Goal: Task Accomplishment & Management: Complete application form

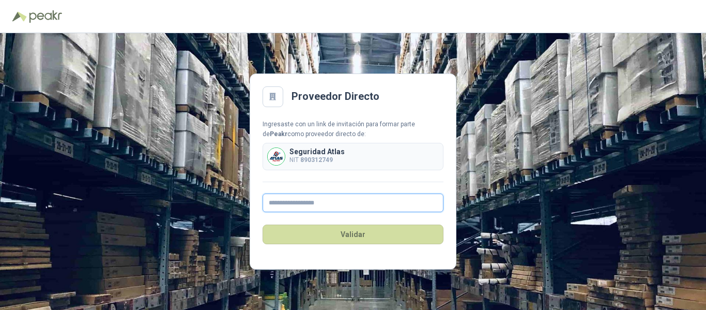
click at [296, 206] on input "text" at bounding box center [353, 202] width 181 height 19
type input "**********"
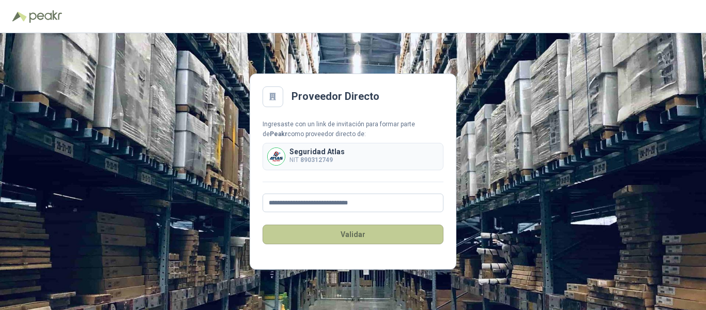
click at [302, 233] on button "Validar" at bounding box center [353, 234] width 181 height 20
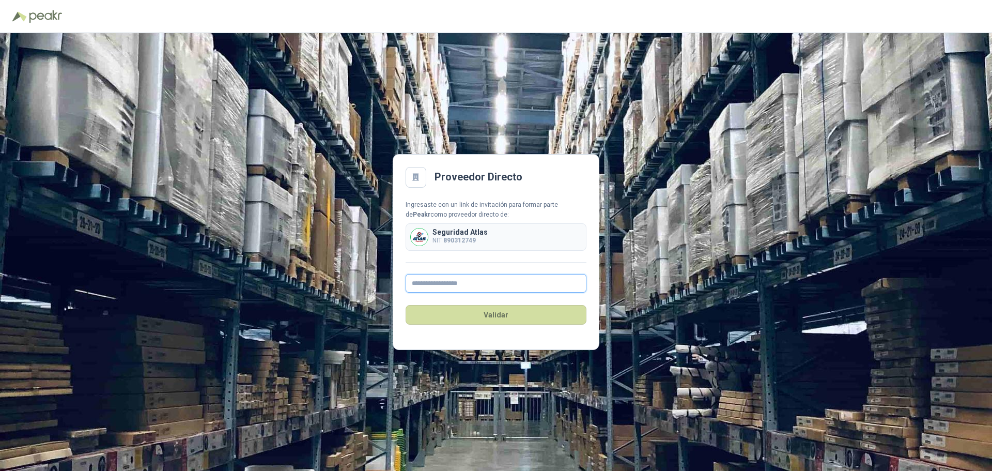
click at [458, 288] on input "text" at bounding box center [496, 283] width 181 height 19
type input "**********"
click at [438, 316] on button "Validar" at bounding box center [496, 315] width 181 height 20
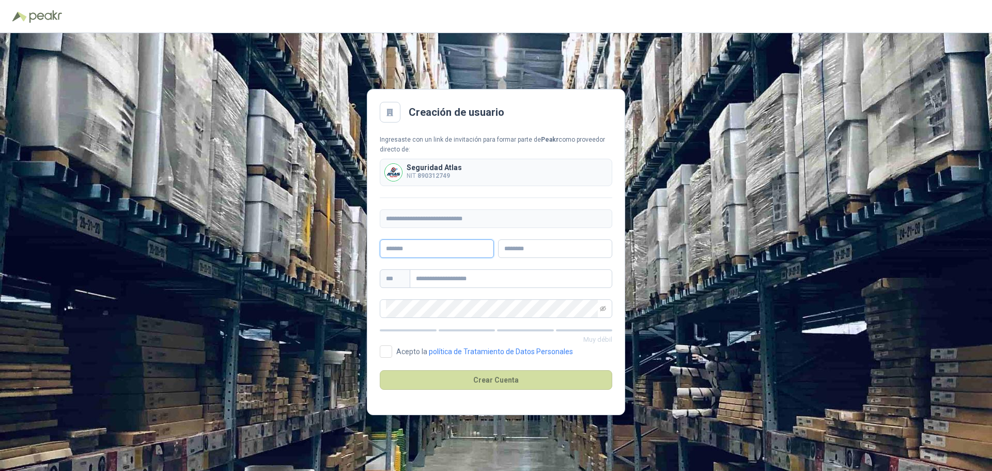
click at [420, 252] on input "text" at bounding box center [437, 248] width 114 height 19
type input "**********"
click at [531, 252] on input "text" at bounding box center [555, 248] width 114 height 19
type input "*********"
click at [457, 279] on input "text" at bounding box center [511, 278] width 203 height 19
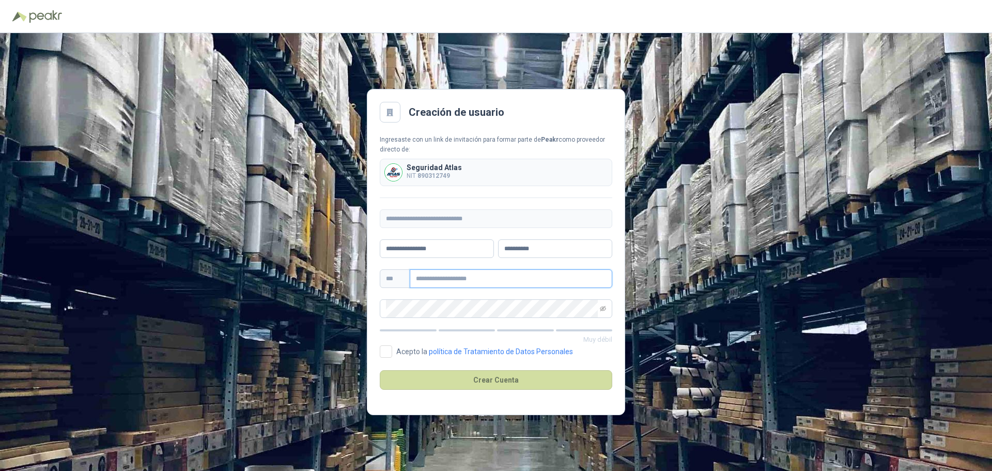
click at [478, 286] on input "text" at bounding box center [511, 278] width 203 height 19
paste input "**********"
type input "**********"
click at [603, 305] on icon "eye-invisible" at bounding box center [603, 308] width 6 height 6
click at [385, 311] on span at bounding box center [496, 308] width 233 height 19
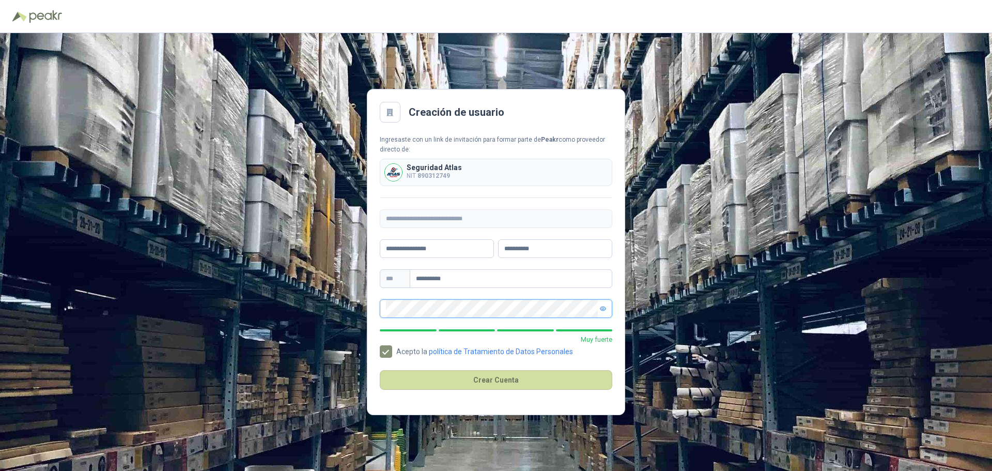
click at [343, 307] on div "**********" at bounding box center [496, 252] width 992 height 438
click at [443, 375] on button "Crear Cuenta" at bounding box center [496, 380] width 233 height 20
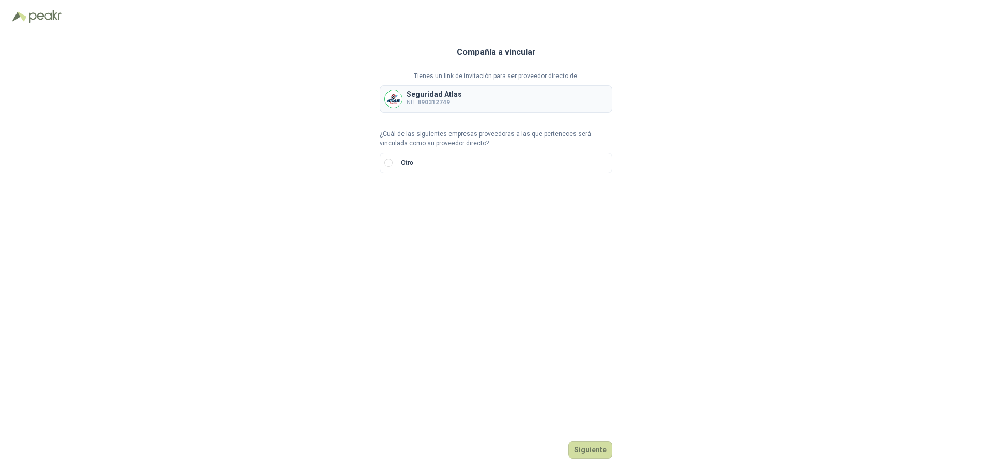
click at [420, 100] on b "890312749" at bounding box center [434, 102] width 33 height 7
click at [408, 198] on input "search" at bounding box center [398, 198] width 24 height 16
click at [401, 252] on div "NIT" at bounding box center [398, 253] width 20 height 11
click at [442, 203] on input "text" at bounding box center [513, 199] width 182 height 18
type input "*********"
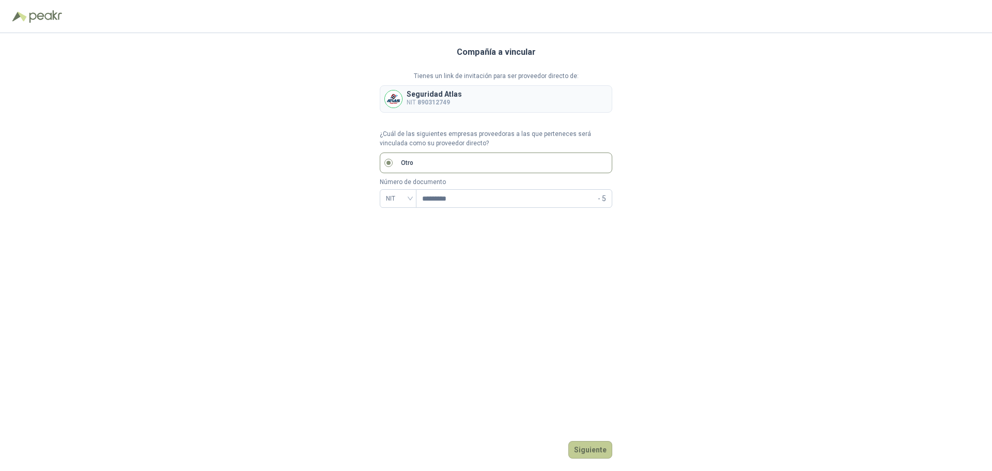
click at [591, 444] on button "Siguiente" at bounding box center [591, 450] width 44 height 18
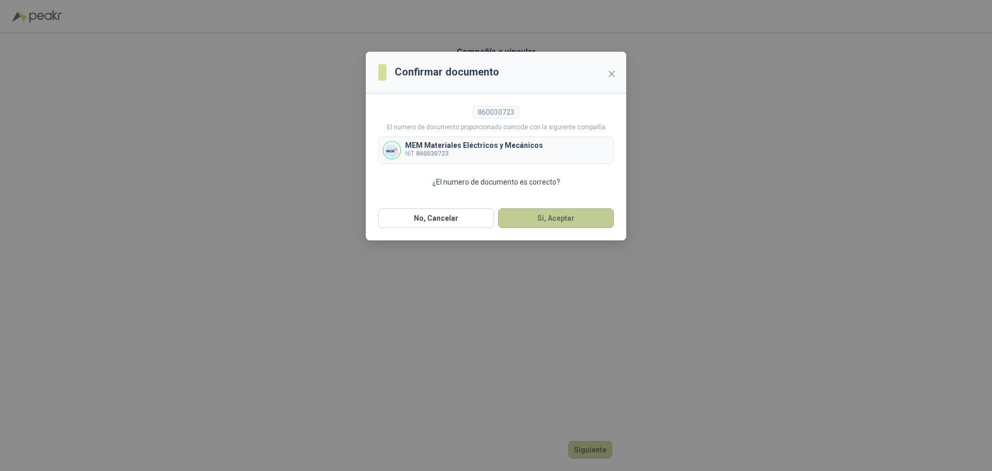
click at [539, 221] on button "Si, Aceptar" at bounding box center [556, 218] width 116 height 20
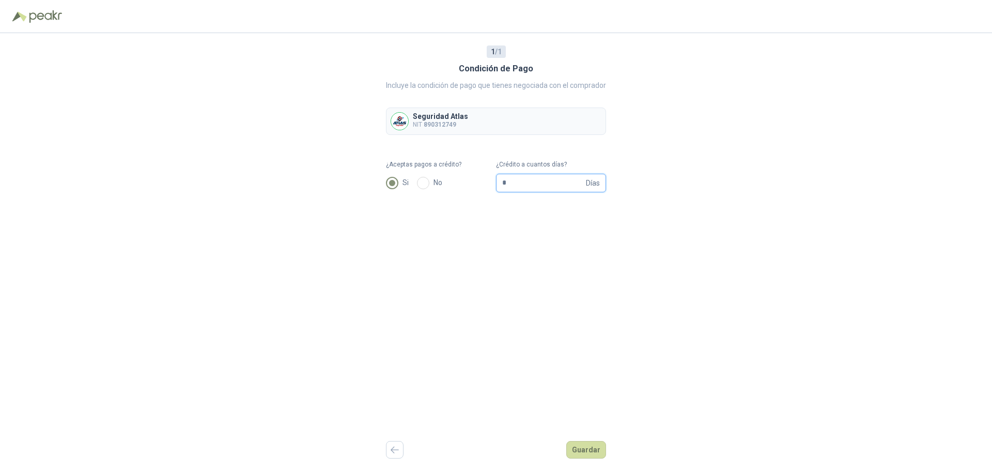
click at [567, 186] on input "*" at bounding box center [543, 183] width 82 height 18
type input "**"
click at [433, 237] on div "1 / 1 Condición de Pago Incluye la condición de pago que tienes negociada con e…" at bounding box center [496, 252] width 220 height 438
click at [583, 455] on button "Guardar" at bounding box center [586, 450] width 40 height 18
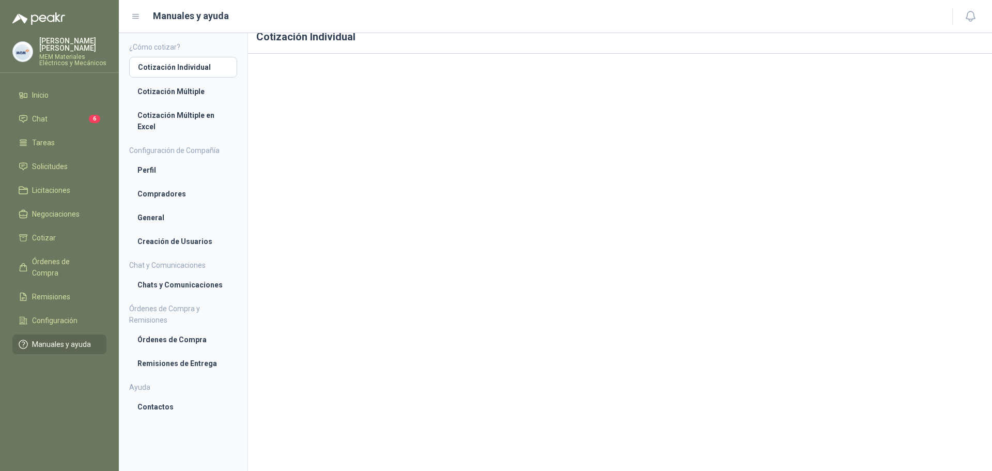
scroll to position [19, 0]
click at [157, 87] on li "Cotización Múltiple" at bounding box center [182, 91] width 91 height 11
click at [163, 116] on li "Cotización Múltiple en Excel" at bounding box center [182, 121] width 91 height 23
click at [48, 161] on span "Solicitudes" at bounding box center [50, 166] width 36 height 11
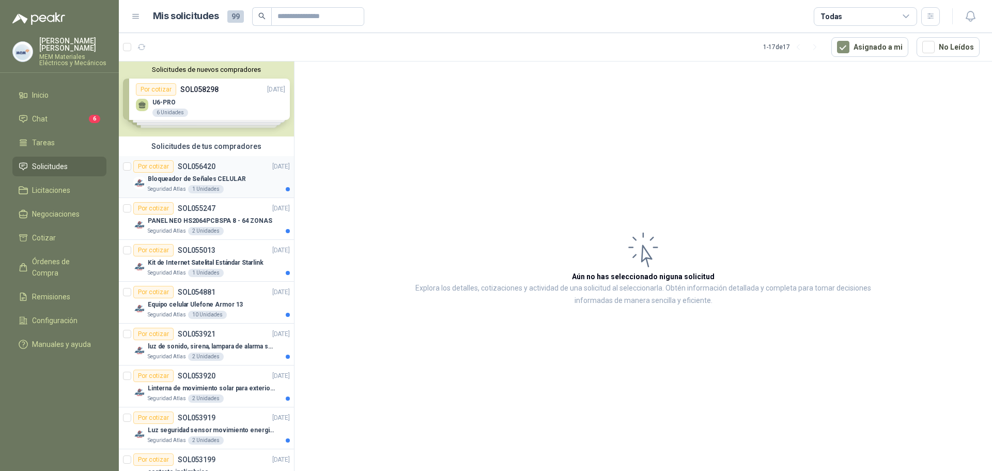
click at [152, 166] on div "Por cotizar" at bounding box center [153, 166] width 40 height 12
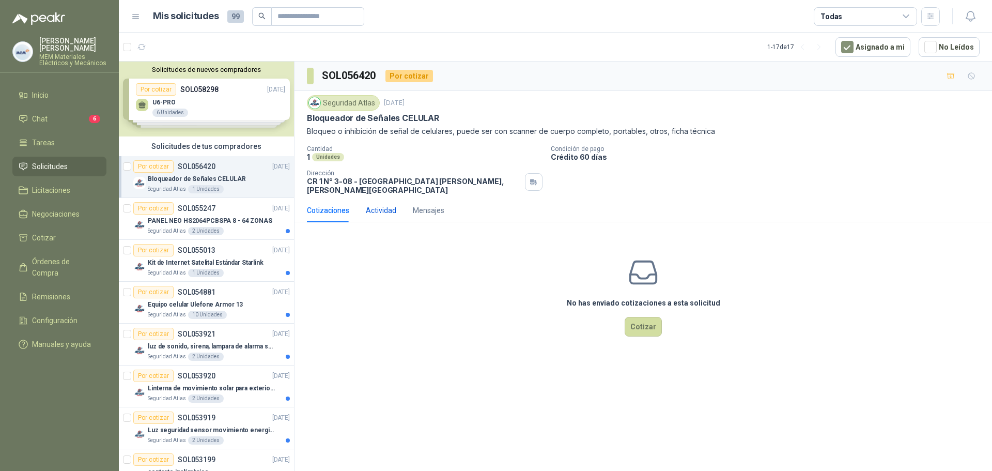
click at [374, 205] on div "Actividad" at bounding box center [381, 210] width 30 height 11
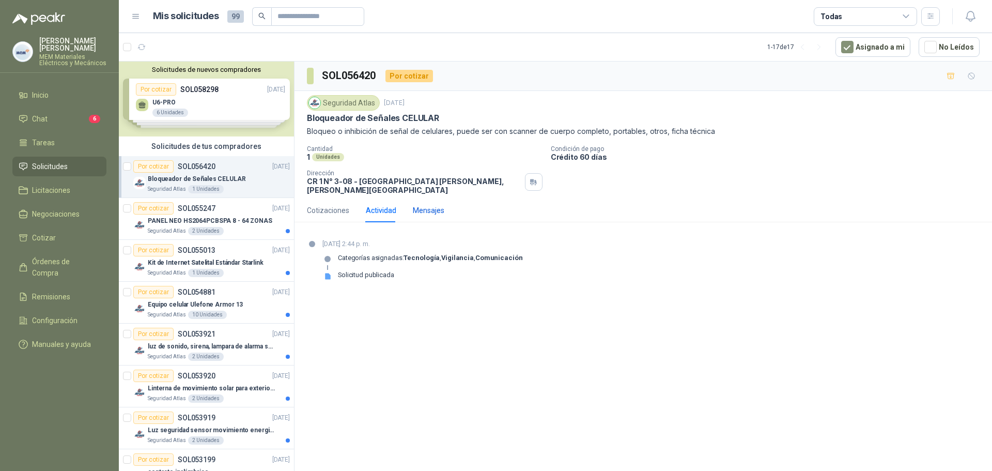
click at [423, 205] on div "Mensajes" at bounding box center [429, 210] width 32 height 11
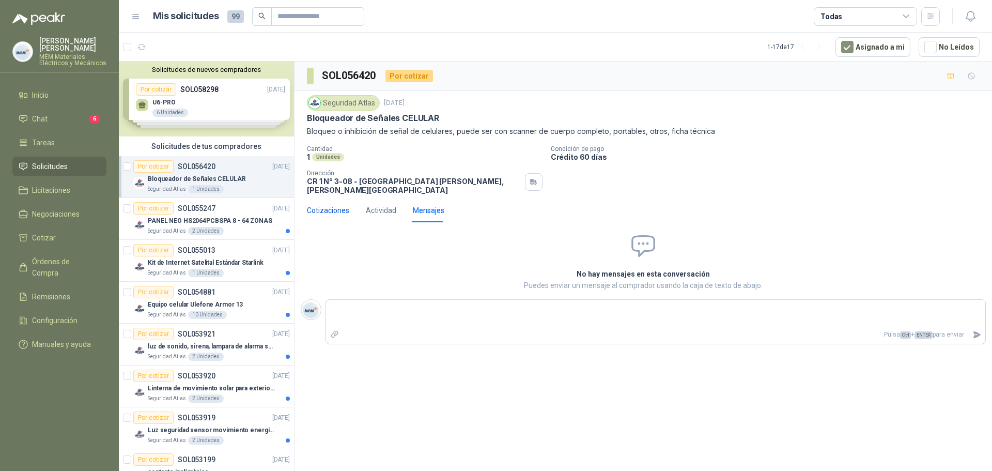
click at [320, 205] on div "Cotizaciones" at bounding box center [328, 210] width 42 height 11
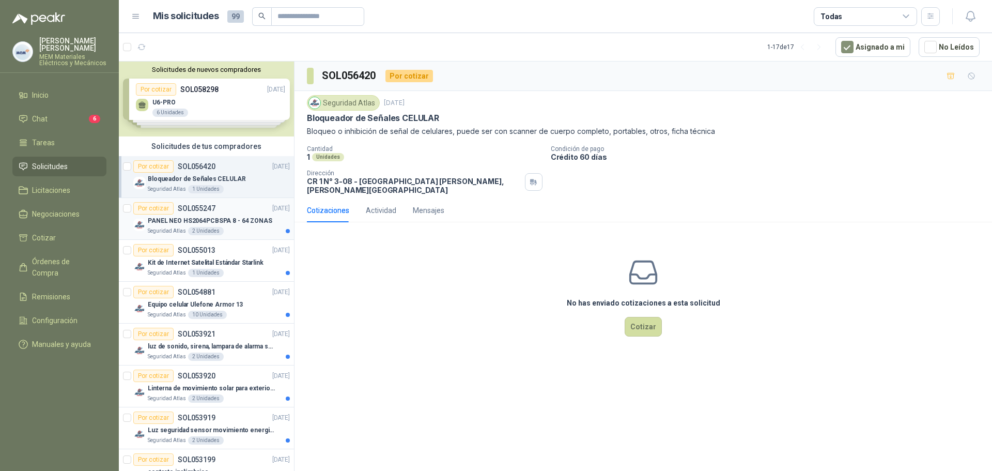
click at [192, 203] on div "Por cotizar SOL055247" at bounding box center [174, 208] width 82 height 12
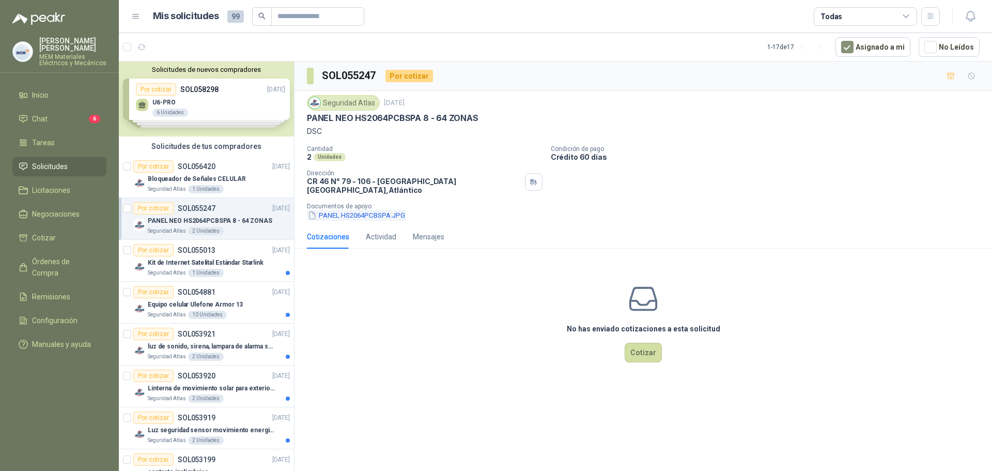
click at [402, 210] on button "PANEL HS2064PCBSPA.JPG" at bounding box center [356, 215] width 99 height 11
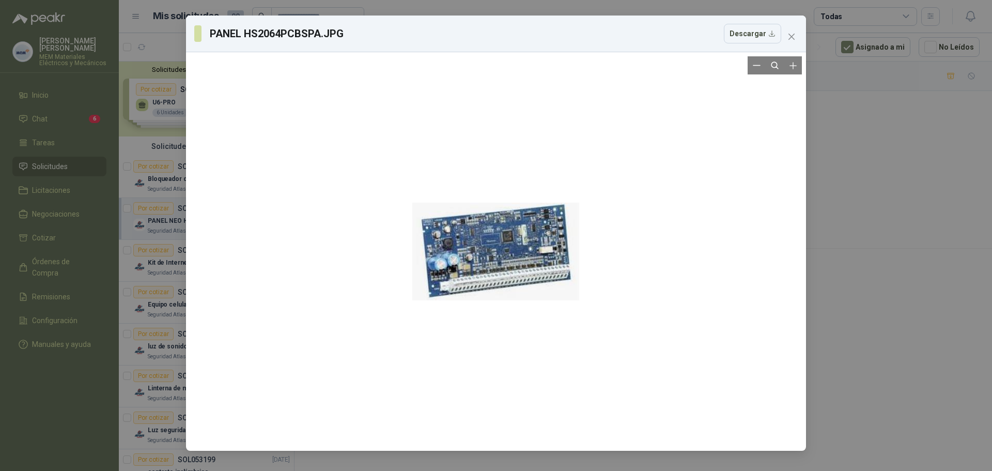
click at [475, 261] on div at bounding box center [495, 251] width 167 height 390
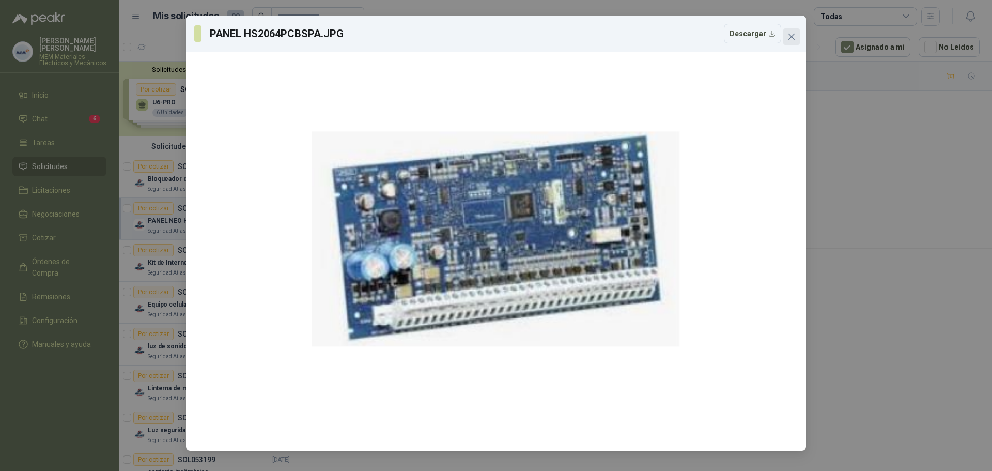
click at [795, 34] on icon "close" at bounding box center [792, 37] width 8 height 8
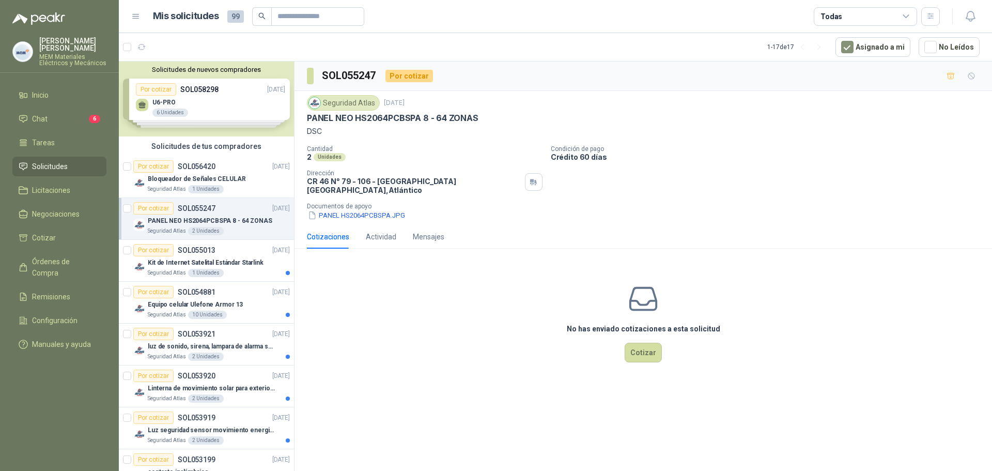
click at [197, 87] on div "Solicitudes de nuevos compradores Por cotizar SOL058298 01/10/25 U6-PRO 6 Unida…" at bounding box center [206, 99] width 175 height 75
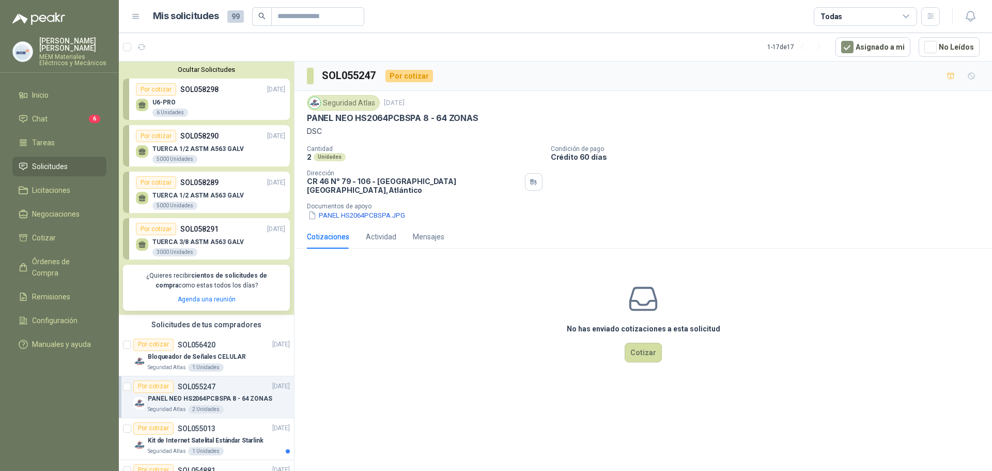
click at [206, 139] on p "SOL058290" at bounding box center [199, 135] width 38 height 11
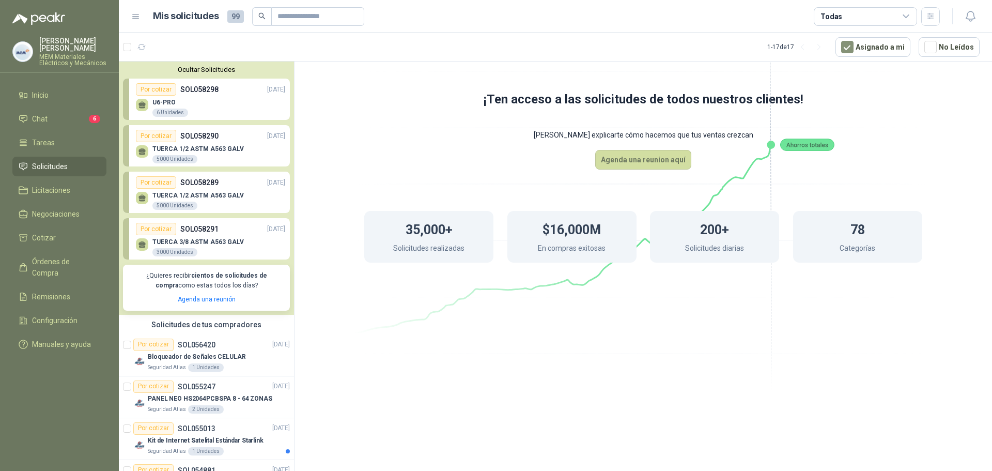
click at [207, 180] on p "SOL058289" at bounding box center [199, 182] width 38 height 11
click at [211, 227] on p "SOL058291" at bounding box center [199, 228] width 38 height 11
click at [197, 329] on div "Solicitudes de tus compradores" at bounding box center [206, 325] width 175 height 20
click at [51, 236] on span "Cotizar" at bounding box center [44, 237] width 24 height 11
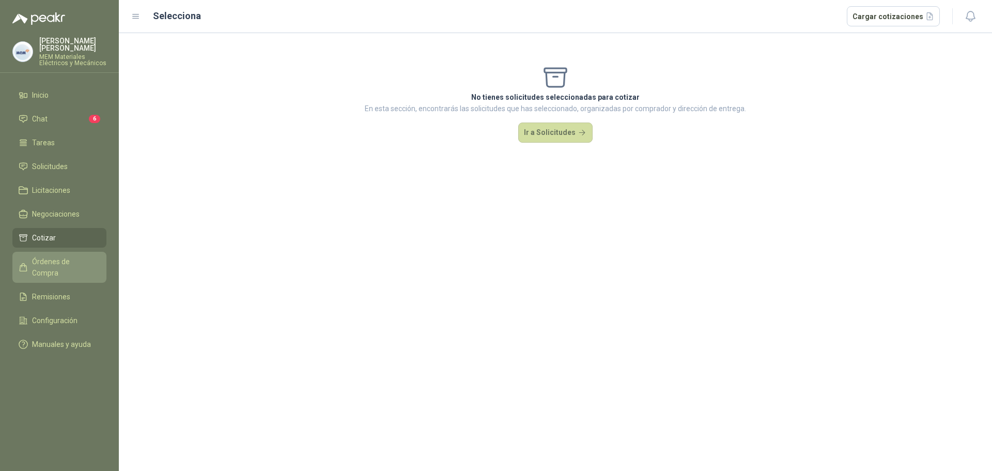
click at [39, 262] on span "Órdenes de Compra" at bounding box center [64, 267] width 65 height 23
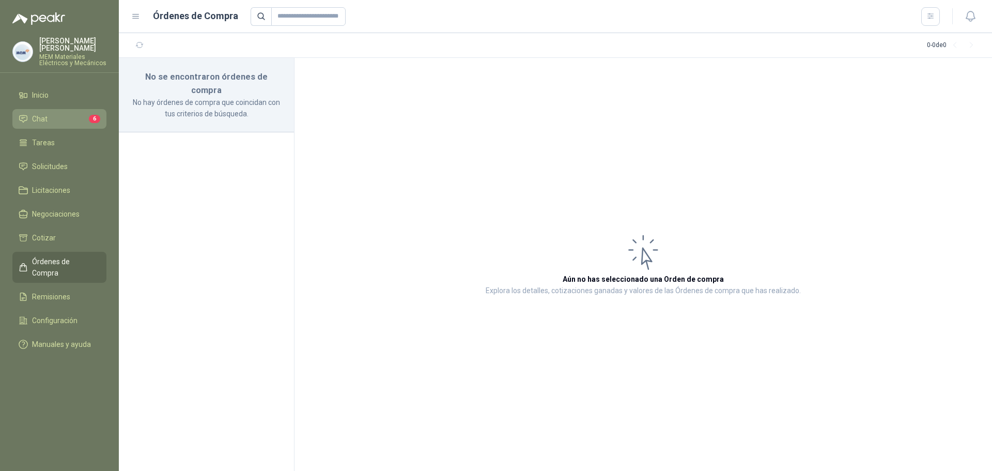
click at [50, 116] on li "Chat 6" at bounding box center [60, 118] width 82 height 11
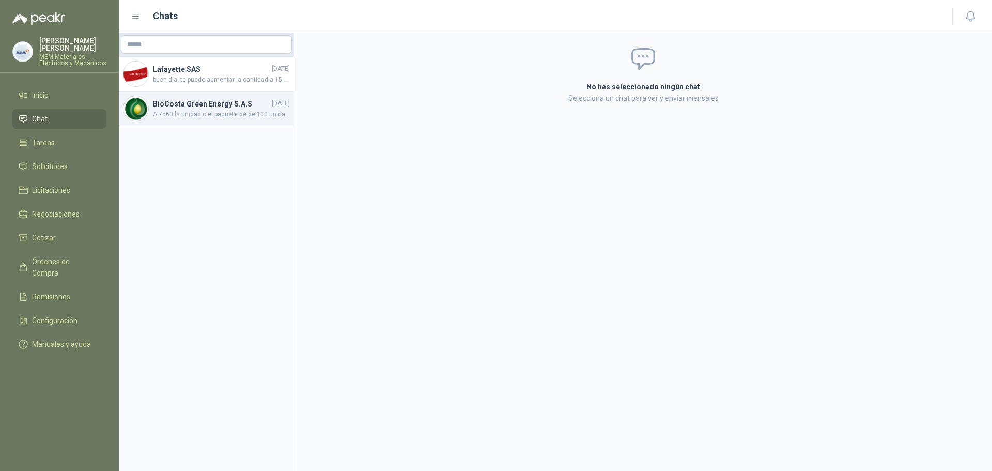
click at [181, 104] on h4 "BioCosta Green Energy S.A.S" at bounding box center [211, 103] width 117 height 11
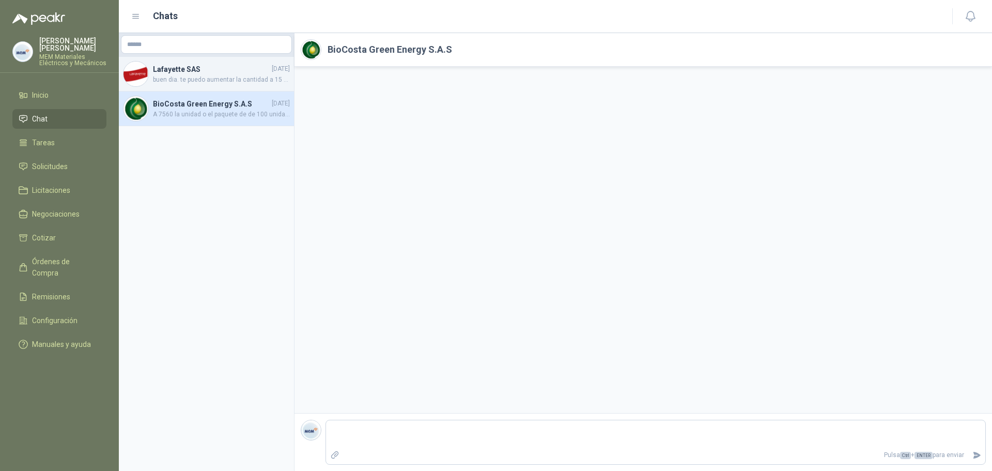
click at [192, 74] on h4 "Lafayette SAS" at bounding box center [211, 69] width 117 height 11
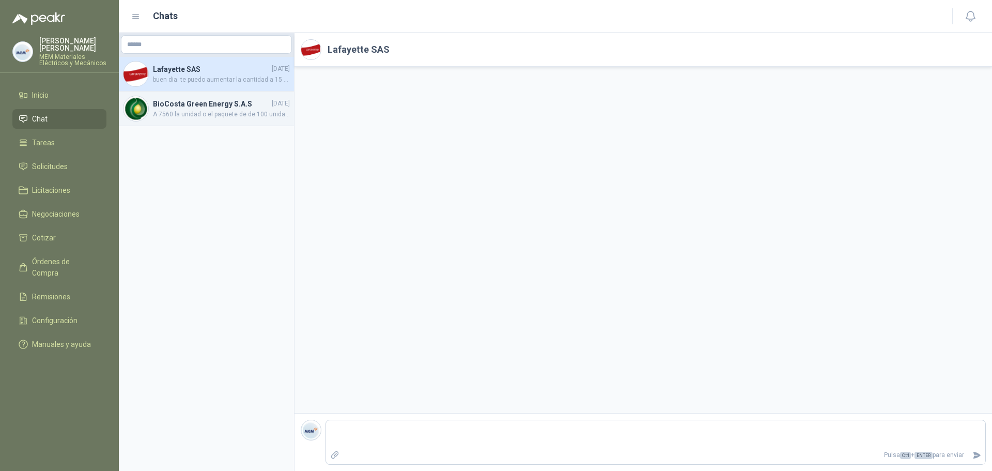
click at [213, 109] on h4 "BioCosta Green Energy S.A.S" at bounding box center [211, 103] width 117 height 11
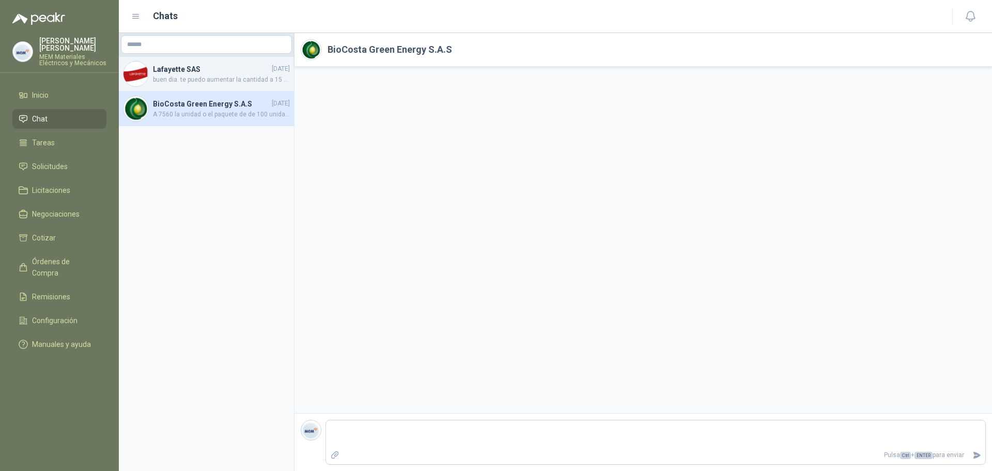
click at [210, 72] on h4 "Lafayette SAS" at bounding box center [211, 69] width 117 height 11
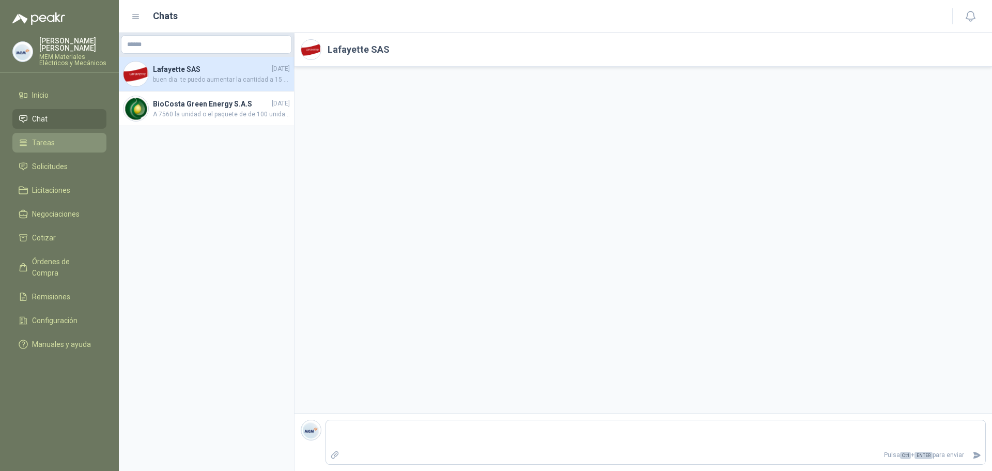
click at [49, 143] on span "Tareas" at bounding box center [43, 142] width 23 height 11
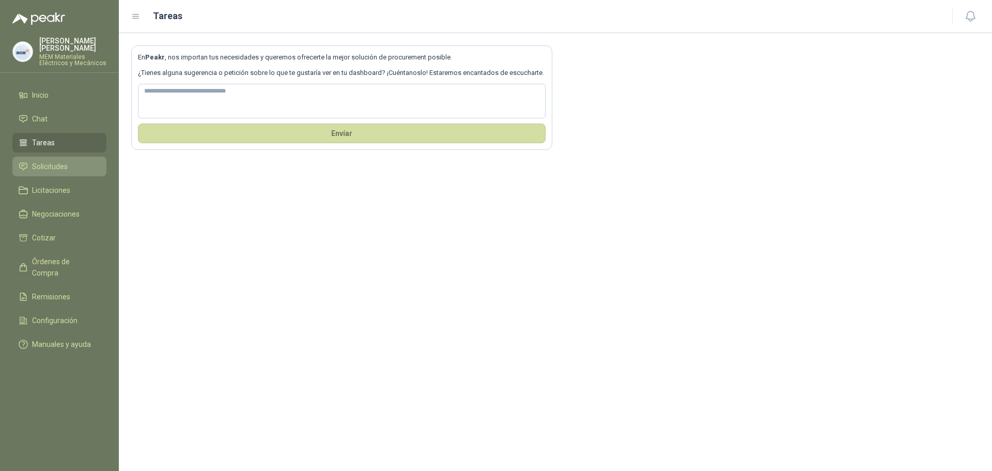
click at [42, 164] on span "Solicitudes" at bounding box center [50, 166] width 36 height 11
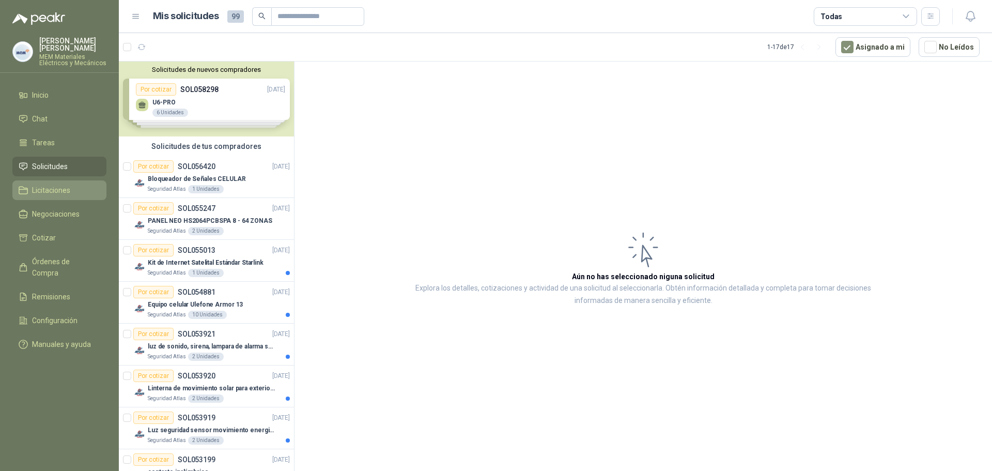
click at [59, 188] on span "Licitaciones" at bounding box center [51, 190] width 38 height 11
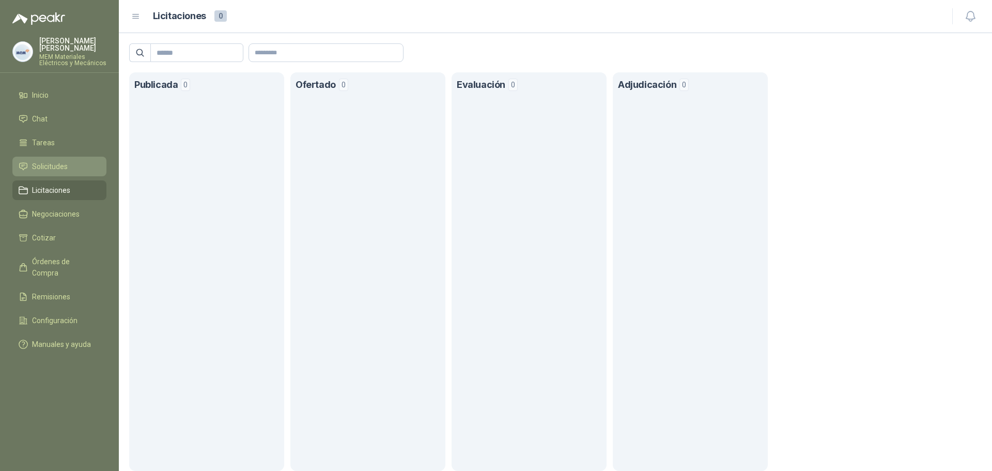
click at [48, 167] on span "Solicitudes" at bounding box center [50, 166] width 36 height 11
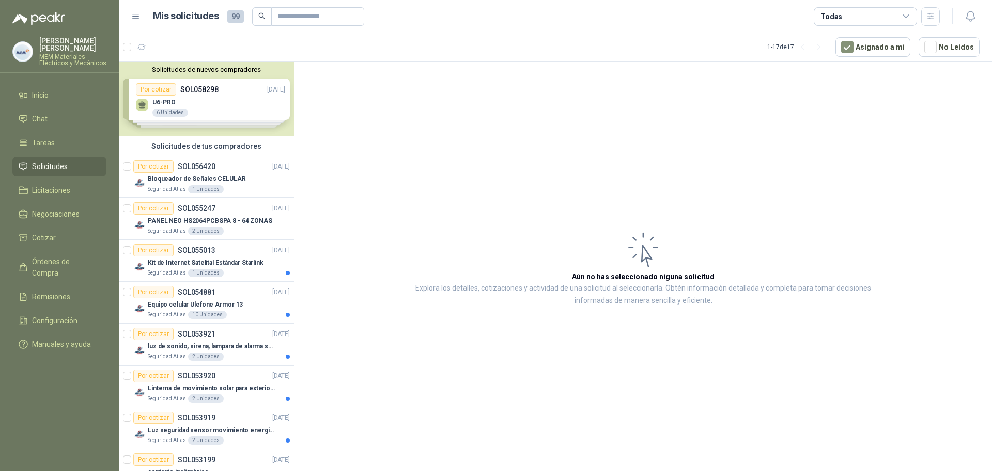
click at [166, 152] on div "Solicitudes de tus compradores" at bounding box center [206, 146] width 175 height 20
click at [193, 165] on p "SOL056420" at bounding box center [197, 166] width 38 height 7
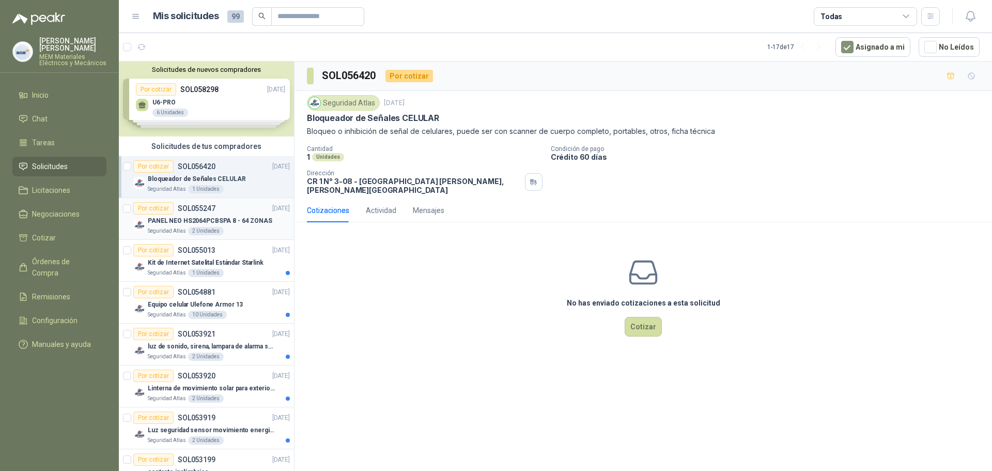
click at [185, 205] on p "SOL055247" at bounding box center [197, 208] width 38 height 7
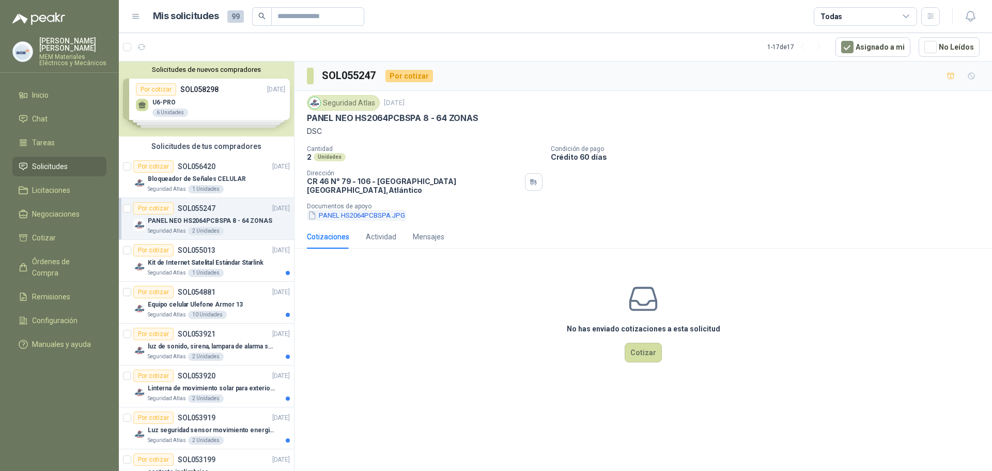
click at [368, 210] on button "PANEL HS2064PCBSPA.JPG" at bounding box center [356, 215] width 99 height 11
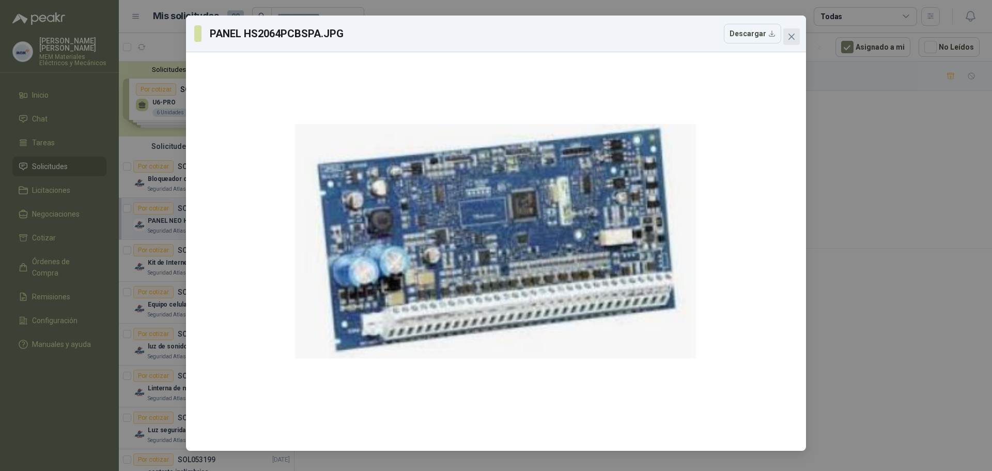
click at [796, 28] on button "Close" at bounding box center [792, 36] width 17 height 17
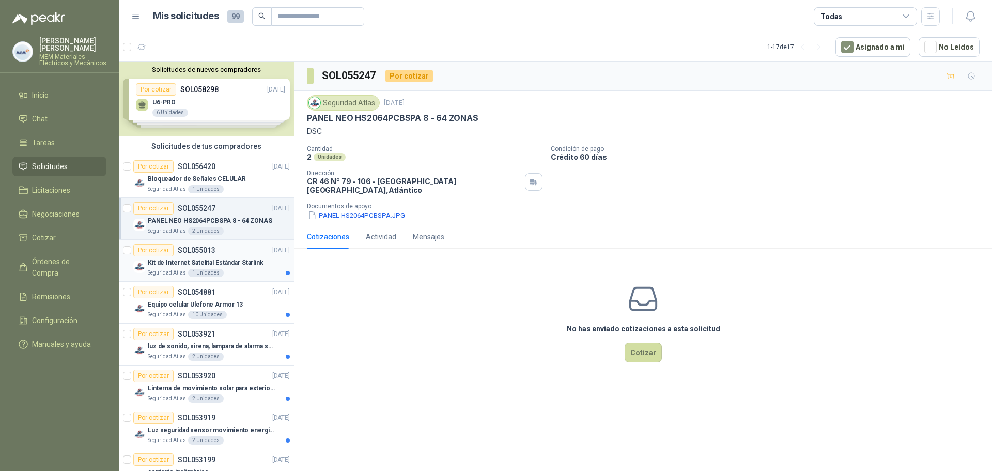
click at [190, 249] on p "SOL055013" at bounding box center [197, 250] width 38 height 7
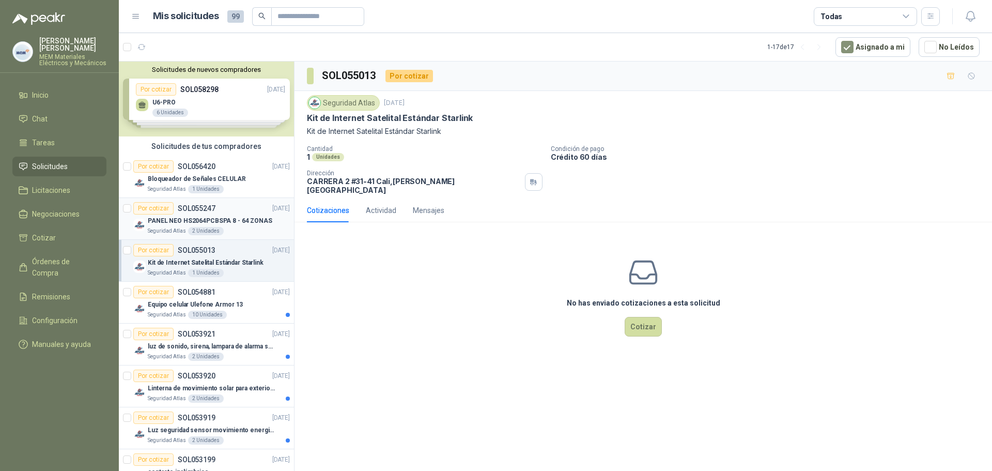
click at [221, 211] on div "Por cotizar SOL055247 09/09/25" at bounding box center [211, 208] width 157 height 12
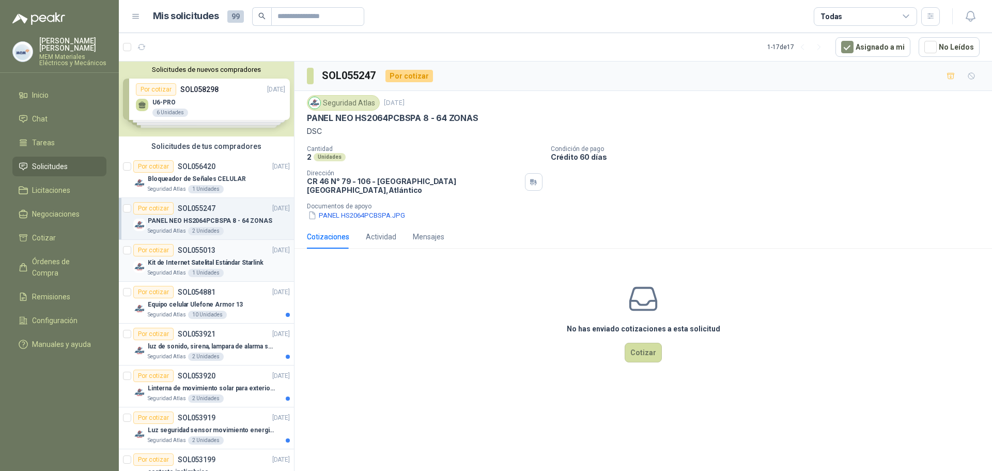
click at [228, 258] on p "Kit de Internet Satelital Estándar Starlink" at bounding box center [206, 263] width 116 height 10
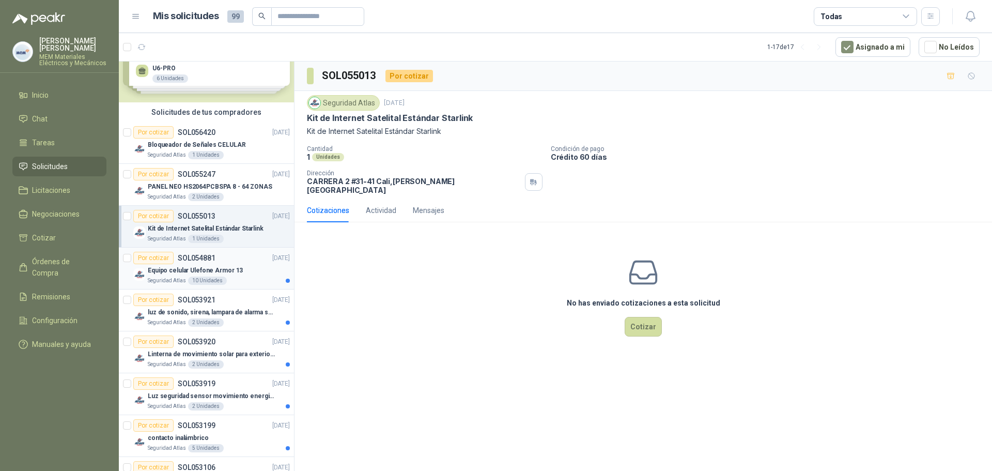
scroll to position [103, 0]
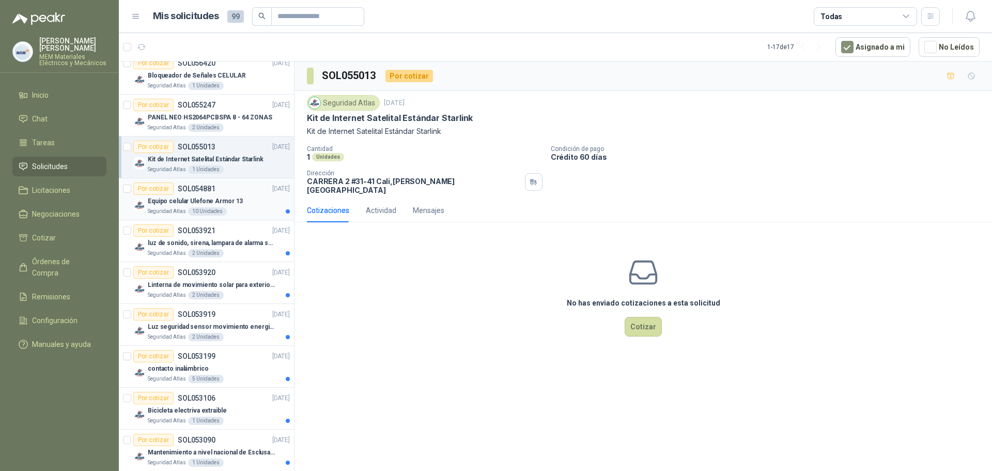
click at [239, 188] on div "Por cotizar SOL054881 04/09/25" at bounding box center [211, 188] width 157 height 12
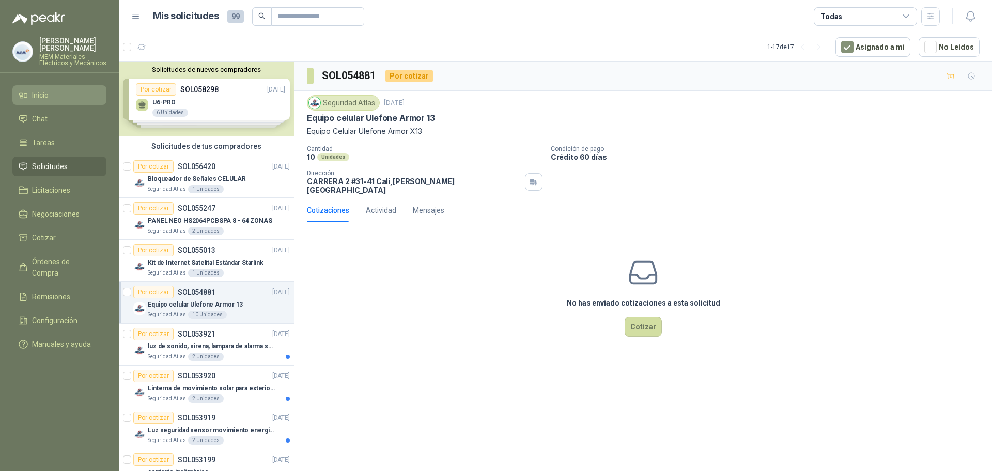
click at [36, 90] on span "Inicio" at bounding box center [40, 94] width 17 height 11
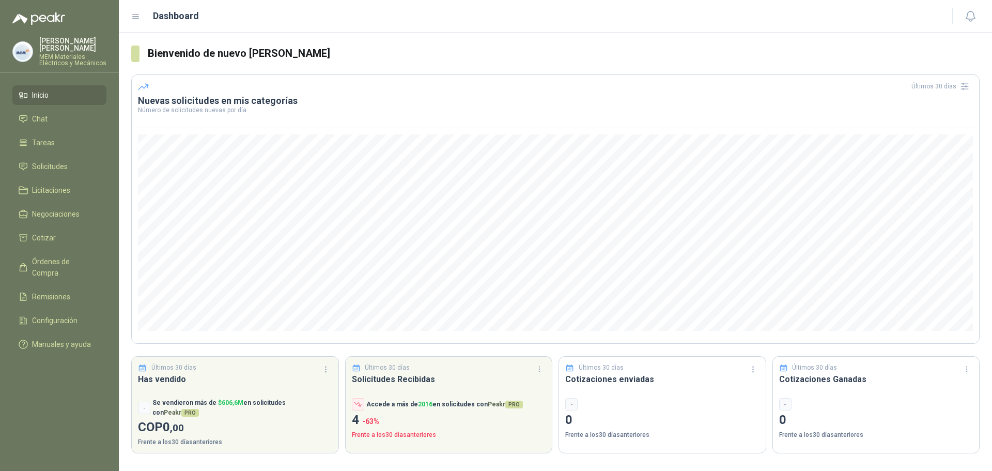
click at [51, 45] on p "CHRISTIAN CAMILO RODRIGUEZ" at bounding box center [72, 44] width 67 height 14
click at [481, 60] on h3 "Bienvenido de nuevo CHRISTIAN CAMILO RODRIGUEZ" at bounding box center [564, 53] width 832 height 16
click at [138, 17] on icon at bounding box center [135, 16] width 9 height 9
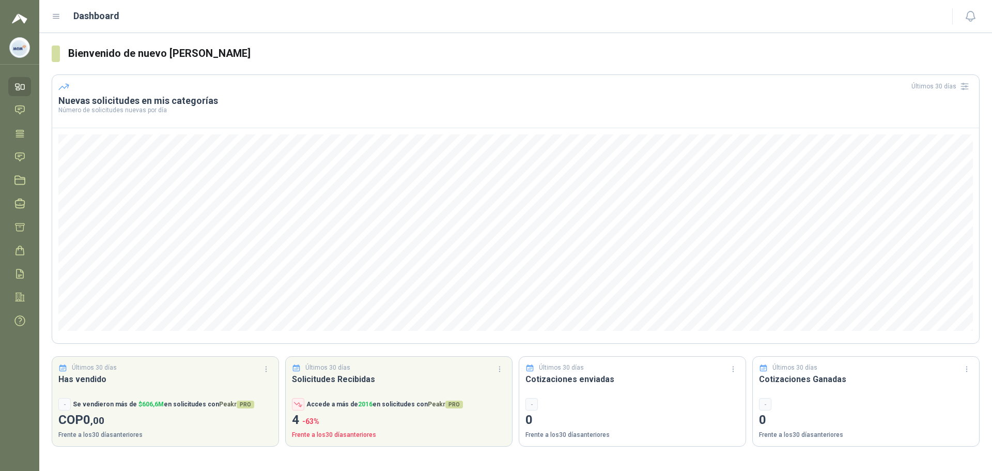
click at [56, 12] on icon at bounding box center [56, 16] width 9 height 9
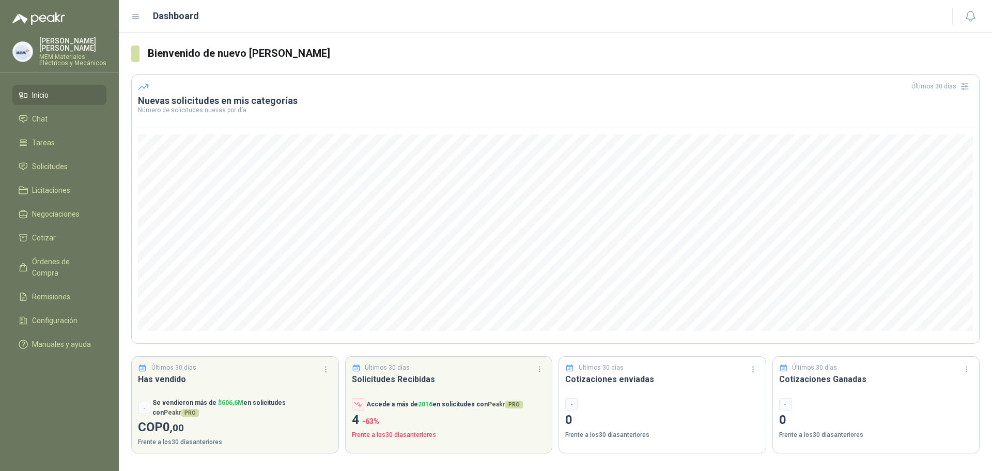
click at [66, 45] on p "CHRISTIAN CAMILO RODRIGUEZ" at bounding box center [72, 44] width 67 height 14
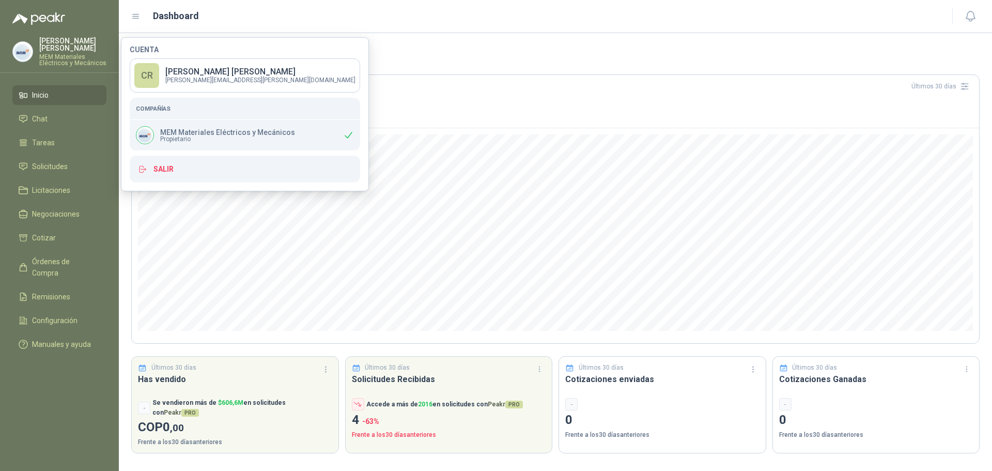
click at [217, 135] on p "MEM Materiales Eléctricos y Mecánicos" at bounding box center [227, 132] width 135 height 7
click at [174, 105] on h5 "Compañías" at bounding box center [245, 108] width 218 height 9
click at [189, 70] on p "CHRISTIAN CAMILO RODRIGUEZ" at bounding box center [260, 72] width 190 height 8
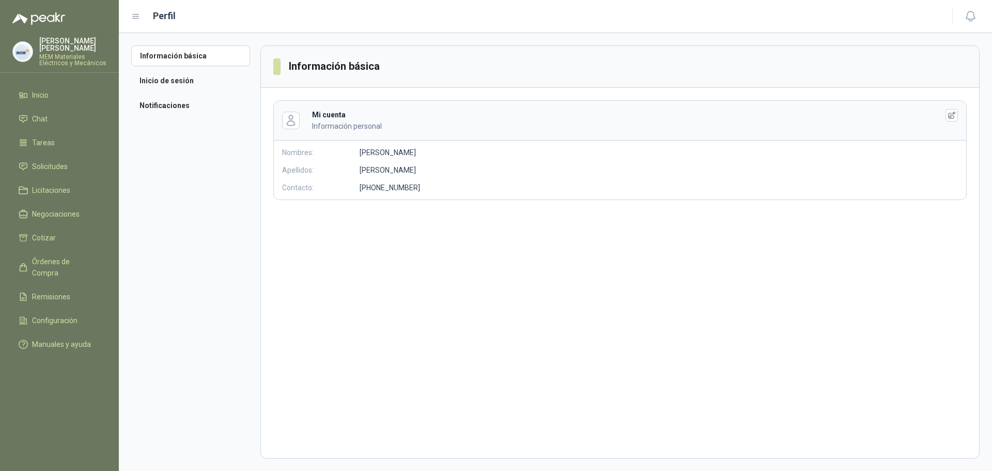
click at [139, 12] on icon at bounding box center [135, 16] width 9 height 9
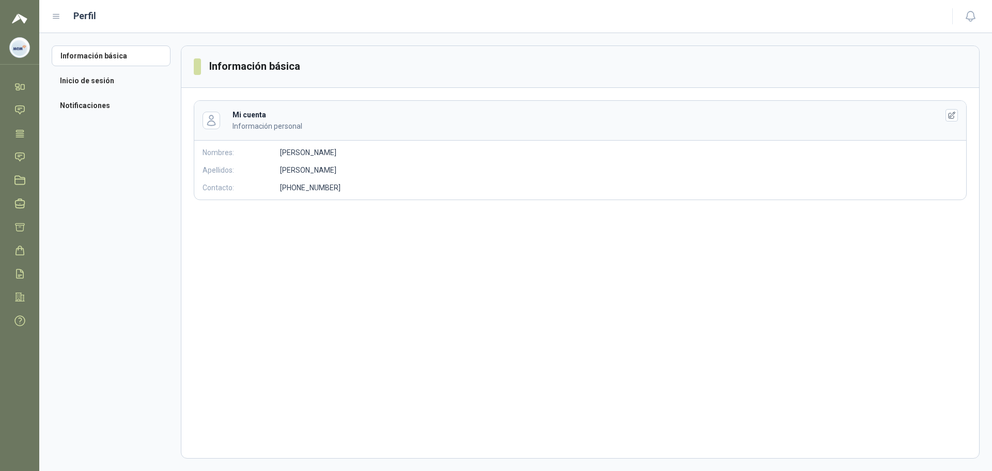
click at [139, 12] on div "Perfil" at bounding box center [496, 16] width 888 height 14
click at [49, 15] on header "Perfil" at bounding box center [515, 16] width 953 height 33
click at [57, 15] on icon at bounding box center [56, 16] width 9 height 9
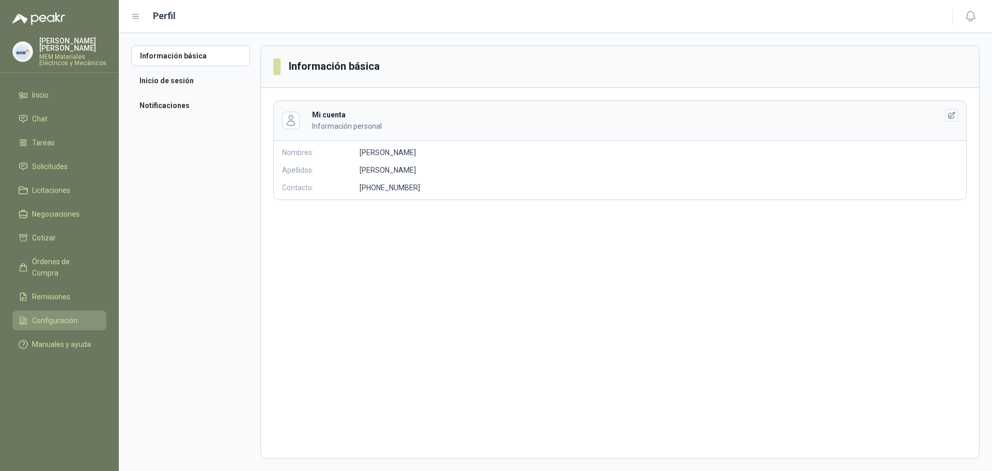
click at [44, 315] on span "Configuración" at bounding box center [54, 320] width 45 height 11
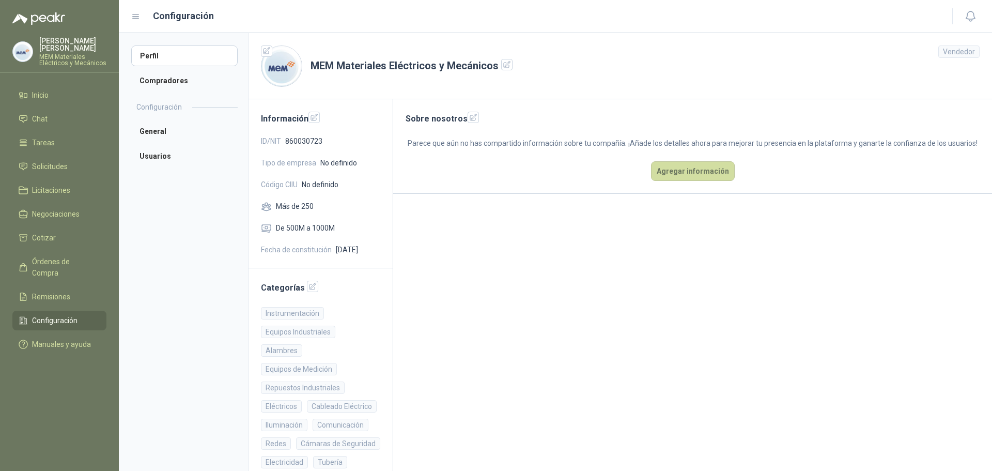
click at [292, 139] on span "860030723" at bounding box center [303, 140] width 37 height 11
click at [471, 114] on icon "button" at bounding box center [473, 117] width 9 height 9
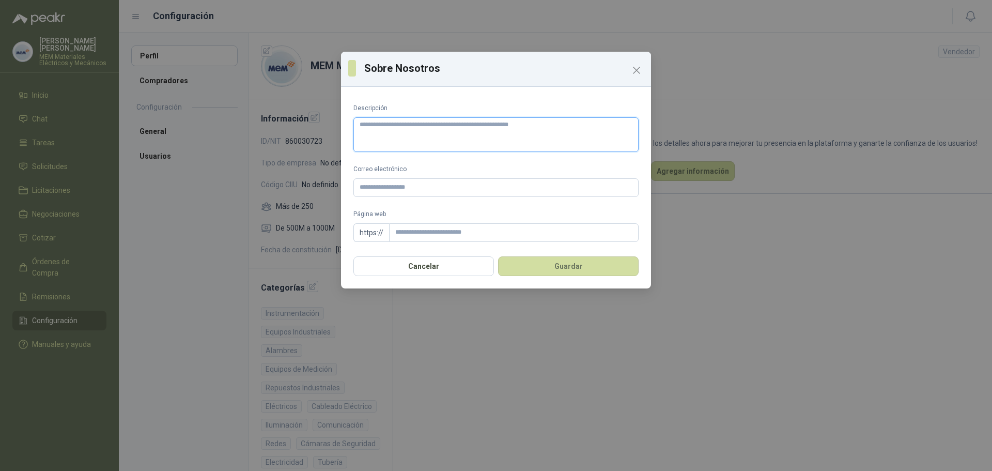
click at [532, 129] on textarea "Descripción" at bounding box center [496, 134] width 285 height 35
click at [637, 67] on icon "Close" at bounding box center [637, 70] width 12 height 12
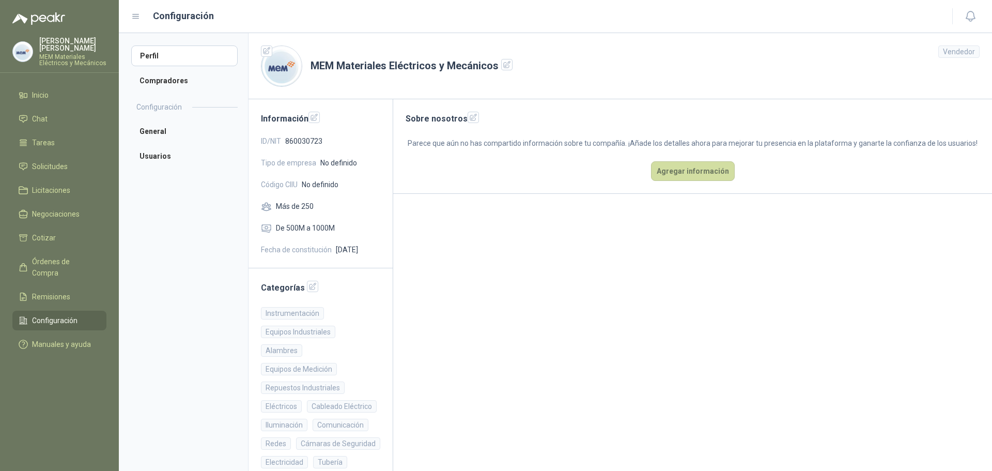
click at [291, 311] on div "Instrumentación" at bounding box center [292, 313] width 63 height 12
click at [320, 309] on div "Instrumentación" at bounding box center [292, 313] width 63 height 12
click at [311, 286] on icon "button" at bounding box center [313, 286] width 7 height 7
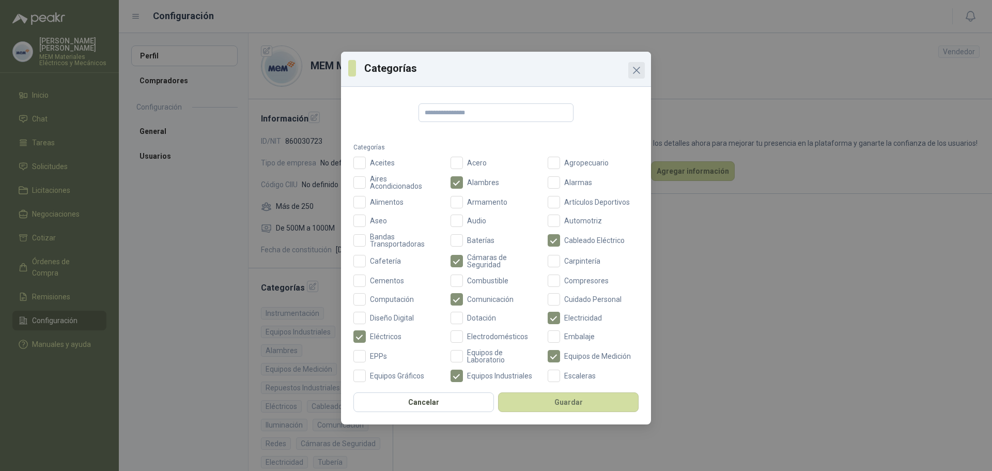
click at [634, 69] on icon "Close" at bounding box center [637, 70] width 12 height 12
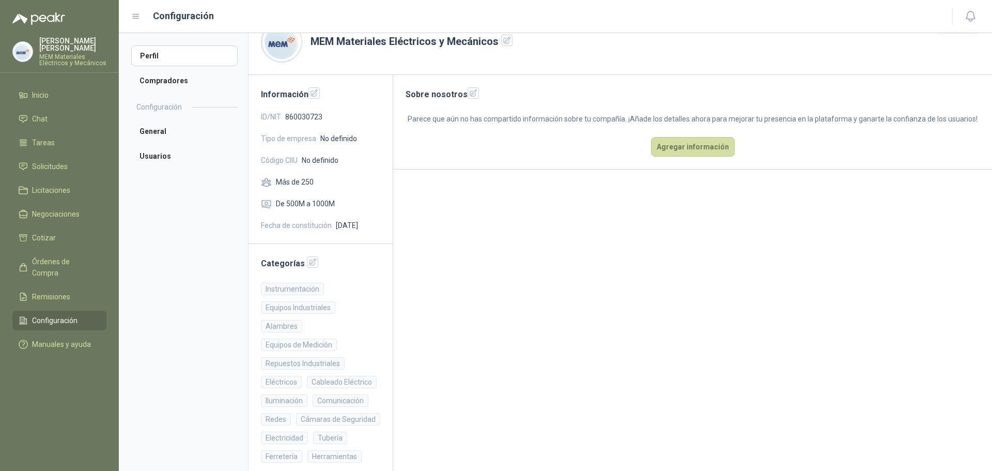
scroll to position [35, 0]
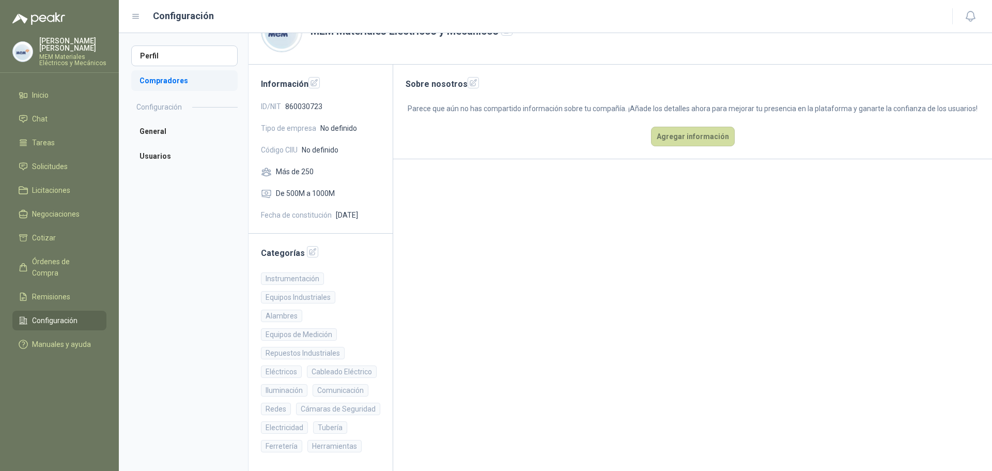
click at [160, 76] on li "Compradores" at bounding box center [184, 80] width 106 height 21
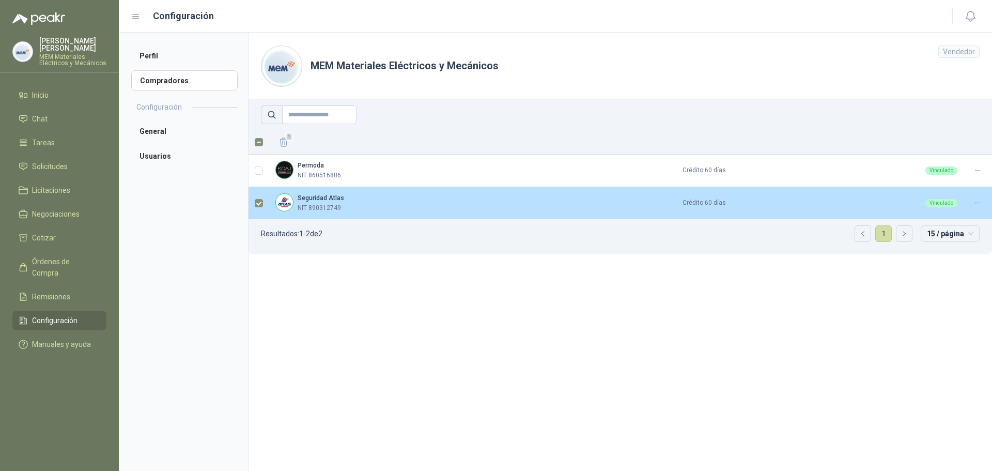
click at [256, 197] on label at bounding box center [259, 202] width 8 height 11
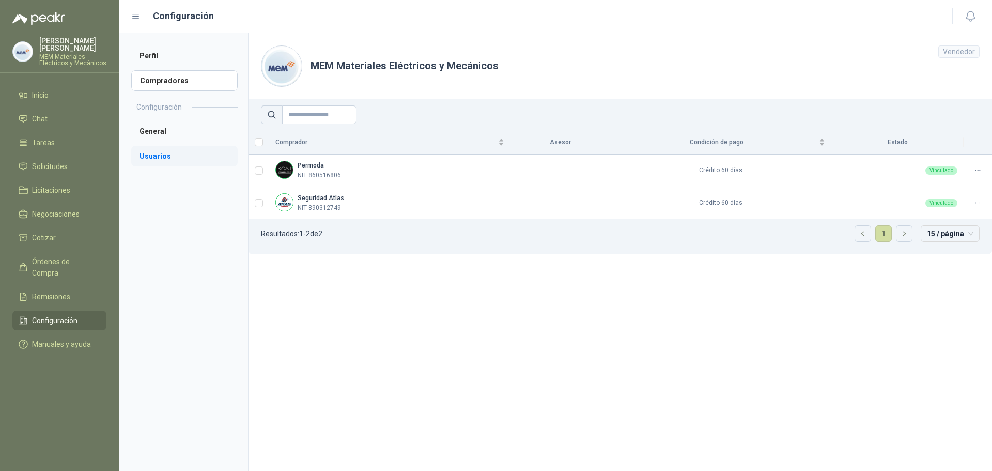
click at [157, 152] on li "Usuarios" at bounding box center [184, 156] width 106 height 21
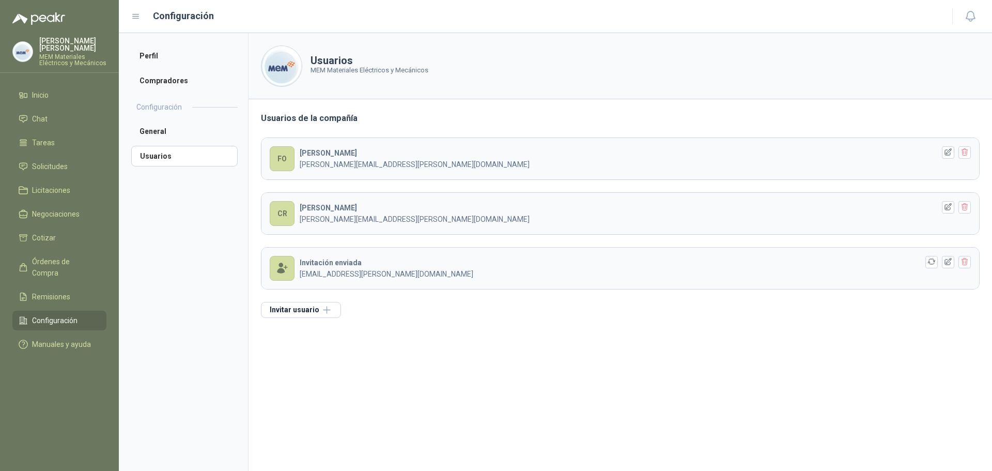
click at [380, 134] on div "Usuarios de la compañía FO FABIAN ANDRES O fabian.olmos@mem.net.co CR CHRISTIAN…" at bounding box center [621, 214] width 744 height 231
click at [49, 159] on link "Solicitudes" at bounding box center [59, 167] width 94 height 20
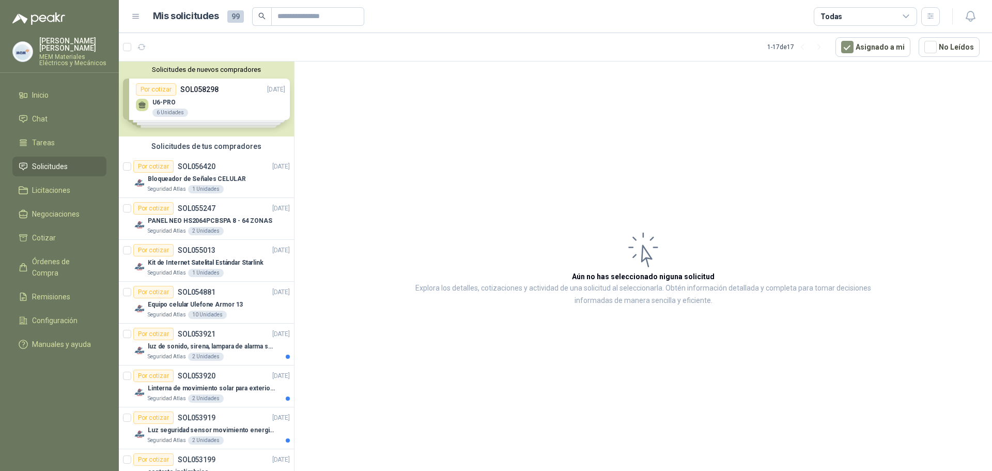
click at [222, 100] on div "Solicitudes de nuevos compradores Por cotizar SOL058298 01/10/25 U6-PRO 6 Unida…" at bounding box center [206, 99] width 175 height 75
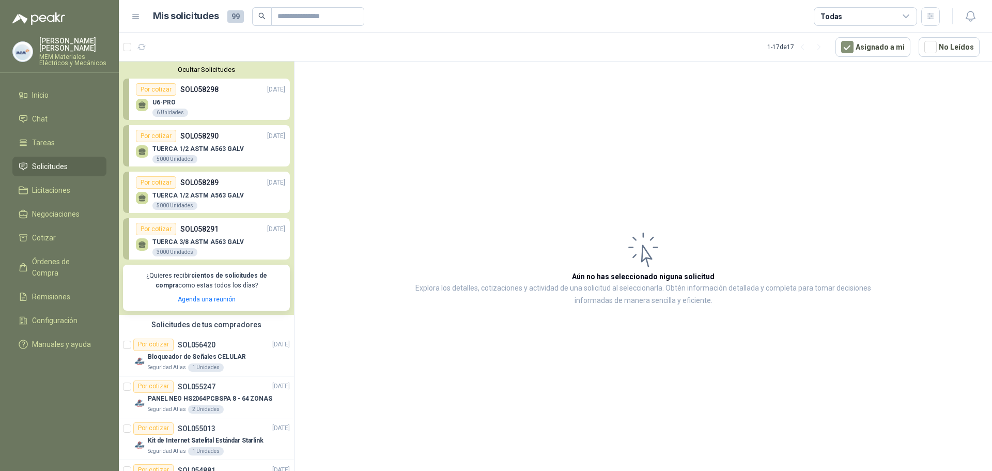
click at [155, 136] on div "Por cotizar" at bounding box center [156, 136] width 40 height 12
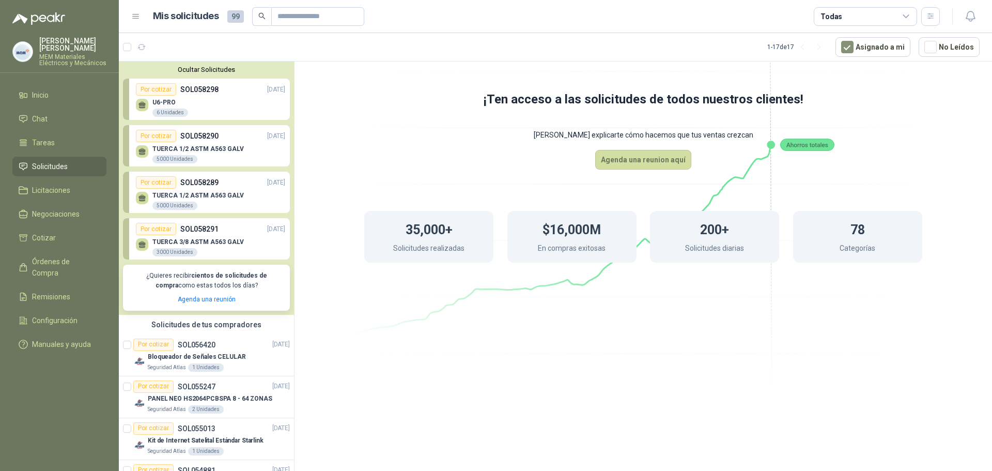
click at [189, 134] on p "SOL058290" at bounding box center [199, 135] width 38 height 11
click at [148, 131] on div "Por cotizar" at bounding box center [156, 136] width 40 height 12
click at [166, 177] on div "Por cotizar" at bounding box center [156, 182] width 40 height 12
click at [161, 183] on div "Por cotizar" at bounding box center [156, 182] width 40 height 12
click at [170, 217] on div "Ocultar Solicitudes Por cotizar SOL058298 01/10/25 U6-PRO 6 Unidades Por cotiza…" at bounding box center [206, 188] width 175 height 253
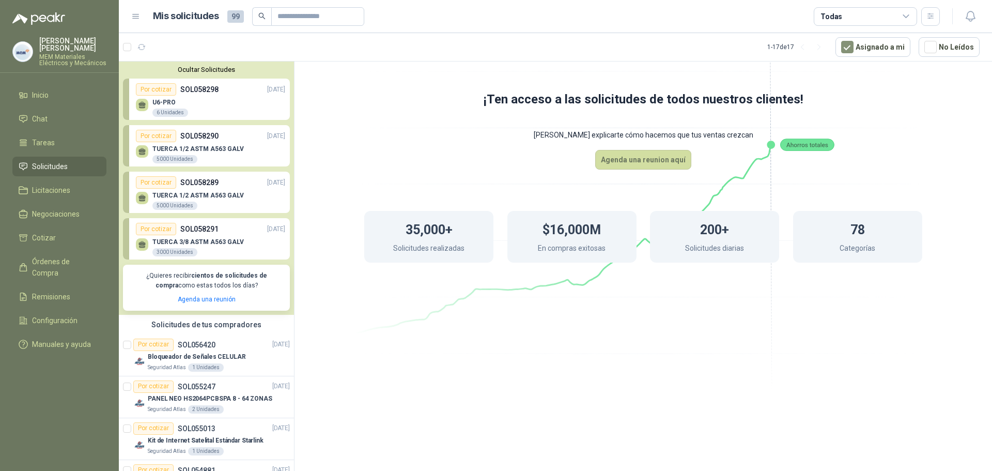
click at [158, 87] on div "Por cotizar" at bounding box center [156, 89] width 40 height 12
click at [170, 108] on div "U6-PRO 6 Unidades" at bounding box center [170, 108] width 36 height 19
click at [193, 89] on p "SOL058298" at bounding box center [199, 89] width 38 height 11
click at [776, 174] on div "35,000+ Solicitudes realizadas $16,000M En compras exitosas 200+ Solicitudes di…" at bounding box center [643, 237] width 641 height 134
click at [706, 217] on h1 "200+" at bounding box center [714, 228] width 29 height 23
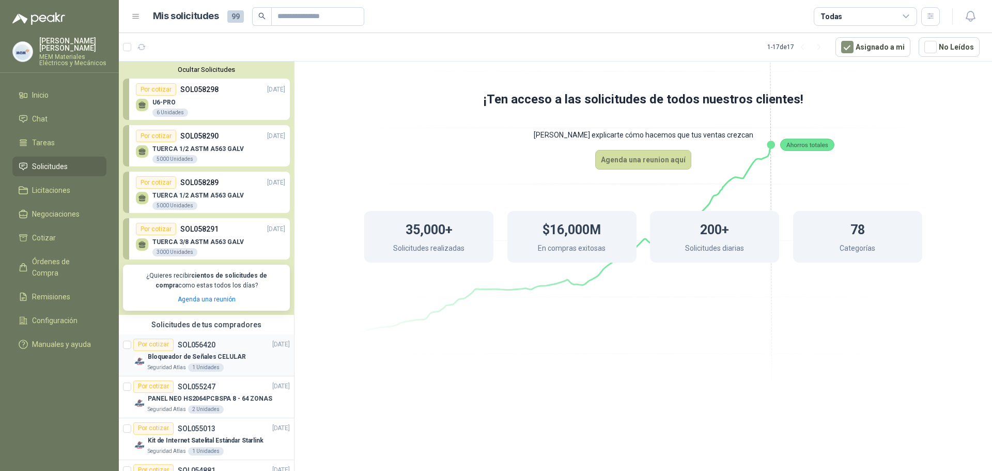
click at [193, 342] on p "SOL056420" at bounding box center [197, 344] width 38 height 7
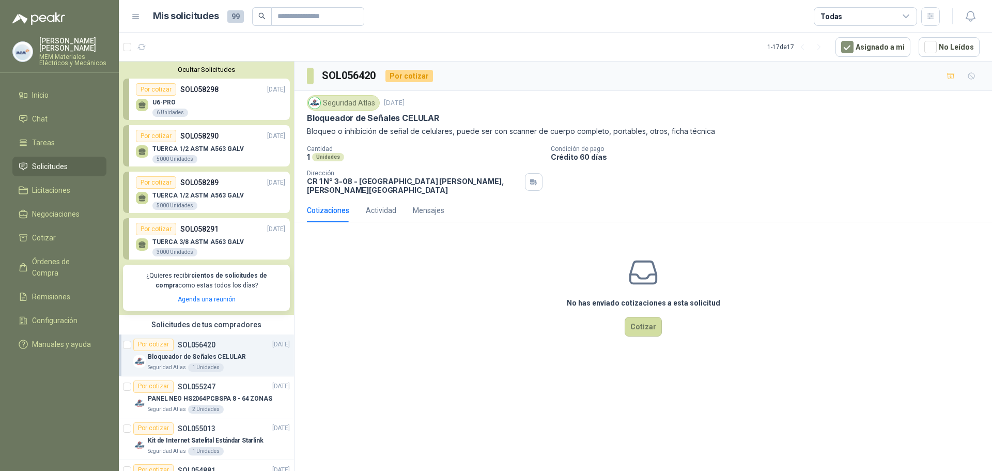
click at [151, 90] on div "Por cotizar" at bounding box center [156, 89] width 40 height 12
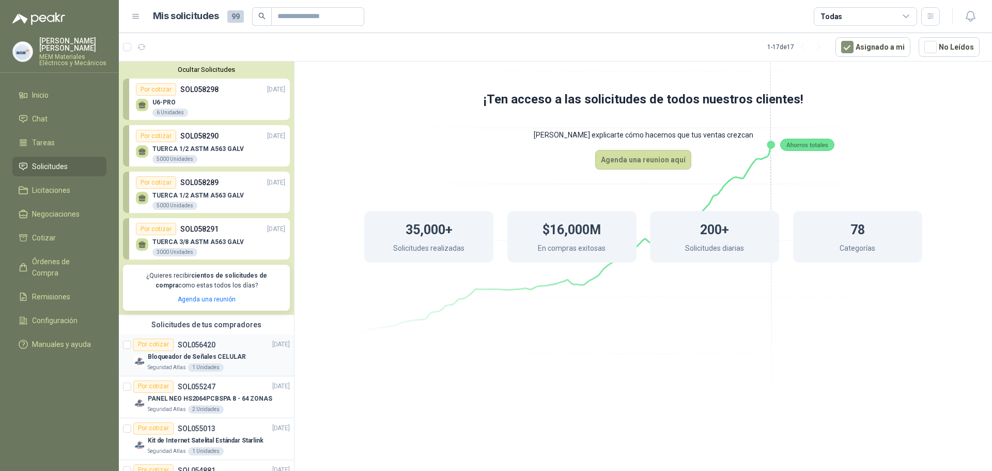
click at [199, 340] on div "Por cotizar SOL056420" at bounding box center [174, 345] width 82 height 12
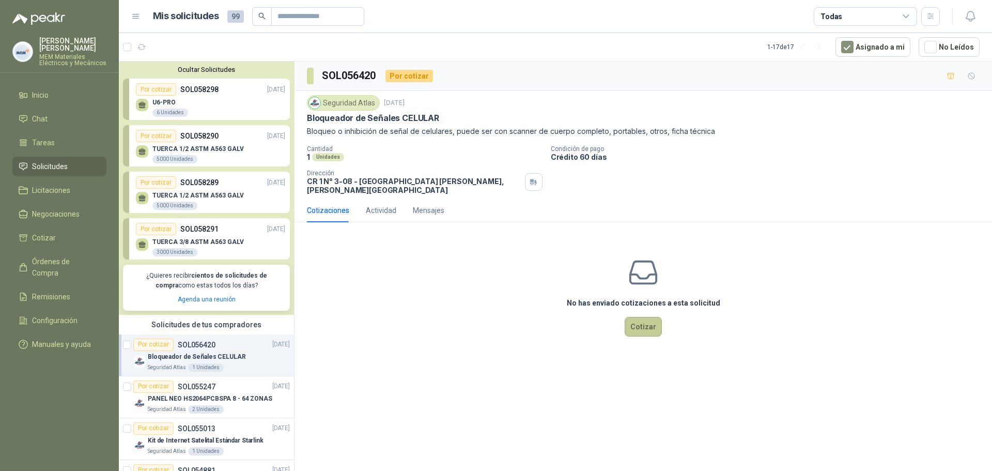
click at [640, 318] on button "Cotizar" at bounding box center [643, 327] width 37 height 20
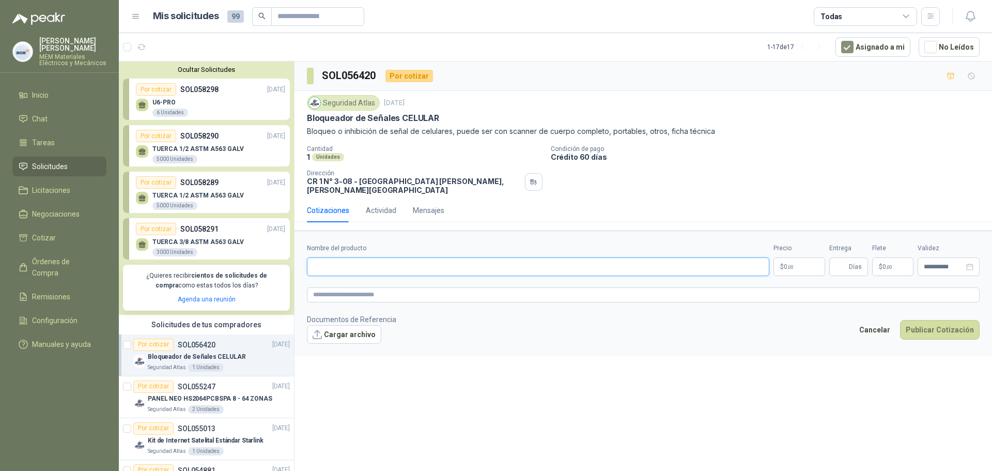
click at [376, 262] on input "Nombre del producto" at bounding box center [538, 266] width 463 height 19
click at [193, 247] on div "TUERCA 3/8 ASTM A563 GALV 3000 Unidades" at bounding box center [197, 247] width 91 height 19
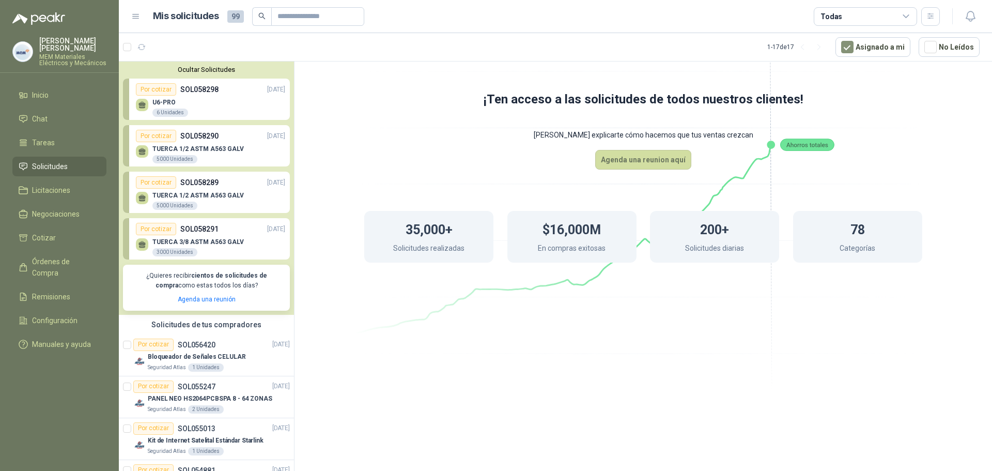
click at [194, 288] on p "¿Quieres recibir cientos de solicitudes de compra como estas todos los días?" at bounding box center [206, 281] width 155 height 20
click at [197, 347] on p "SOL056420" at bounding box center [197, 344] width 38 height 7
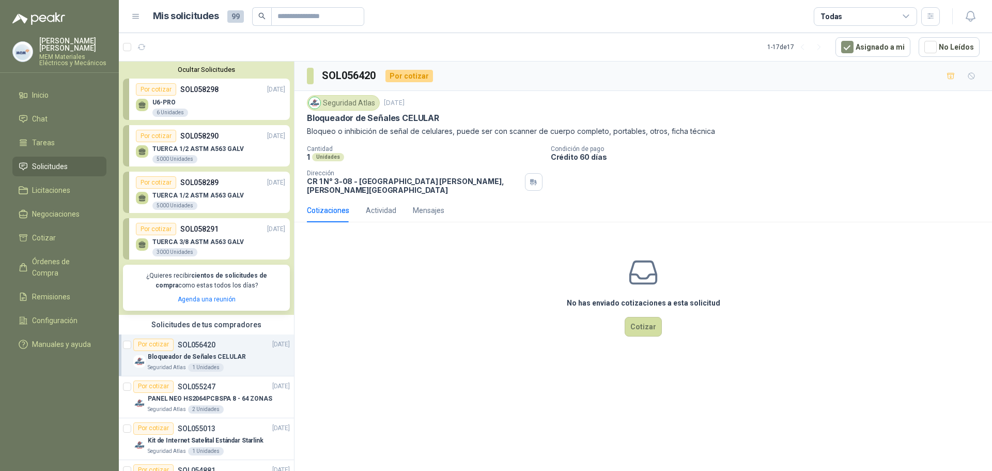
click at [274, 258] on link "Por cotizar SOL058291 01/10/25 TUERCA 3/8 ASTM A563 GALV 3000 Unidades" at bounding box center [206, 238] width 167 height 41
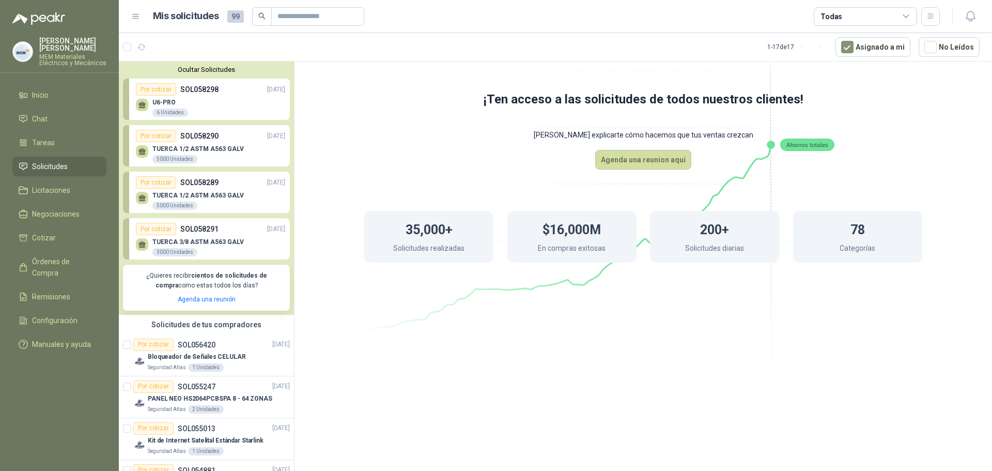
click at [173, 251] on div "3000 Unidades" at bounding box center [174, 252] width 45 height 8
click at [141, 228] on div "Por cotizar" at bounding box center [156, 229] width 40 height 12
click at [164, 181] on div "Por cotizar" at bounding box center [156, 182] width 40 height 12
click at [195, 180] on p "SOL058289" at bounding box center [199, 182] width 38 height 11
click at [224, 139] on div "Por cotizar SOL058290 01/10/25" at bounding box center [210, 136] width 149 height 12
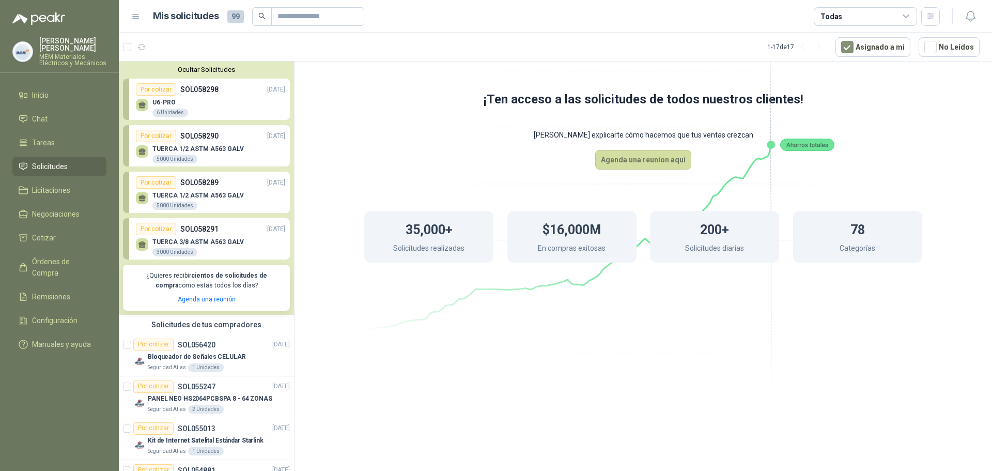
click at [221, 91] on div "Por cotizar SOL058298 01/10/25" at bounding box center [210, 89] width 149 height 12
click at [401, 90] on icon at bounding box center [643, 176] width 579 height 488
click at [233, 13] on span "99" at bounding box center [235, 16] width 17 height 12
click at [132, 19] on icon at bounding box center [135, 16] width 9 height 9
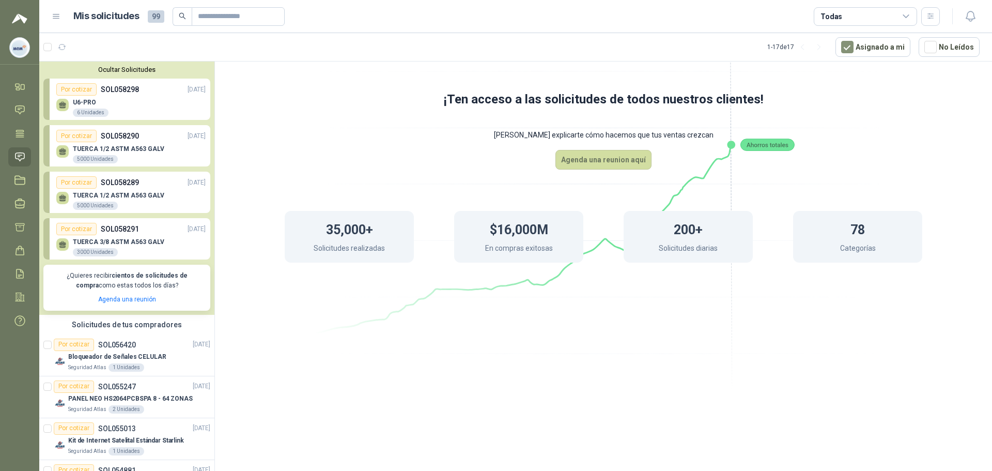
click at [132, 19] on h1 "Mis solicitudes" at bounding box center [106, 16] width 66 height 15
click at [59, 17] on icon at bounding box center [56, 16] width 9 height 9
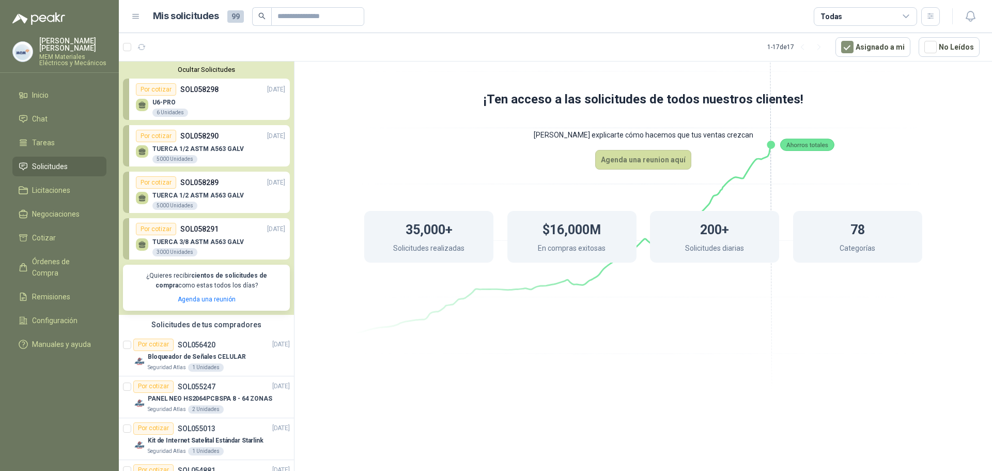
scroll to position [61, 0]
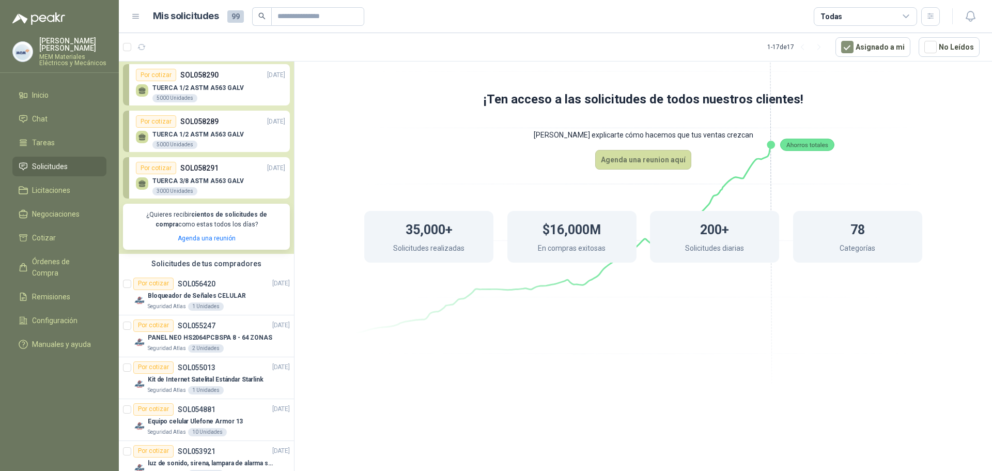
click at [186, 246] on div "¿Quieres recibir cientos de solicitudes de compra como estas todos los días? Ag…" at bounding box center [206, 227] width 167 height 46
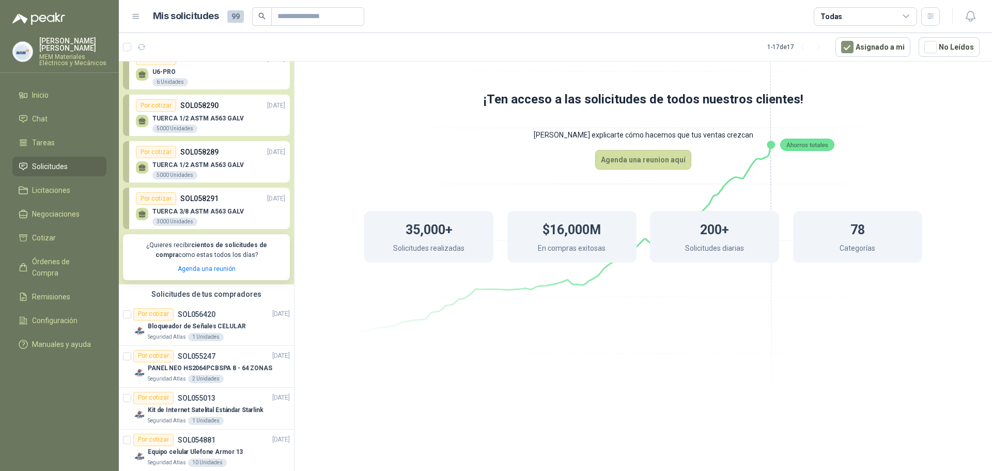
scroll to position [0, 0]
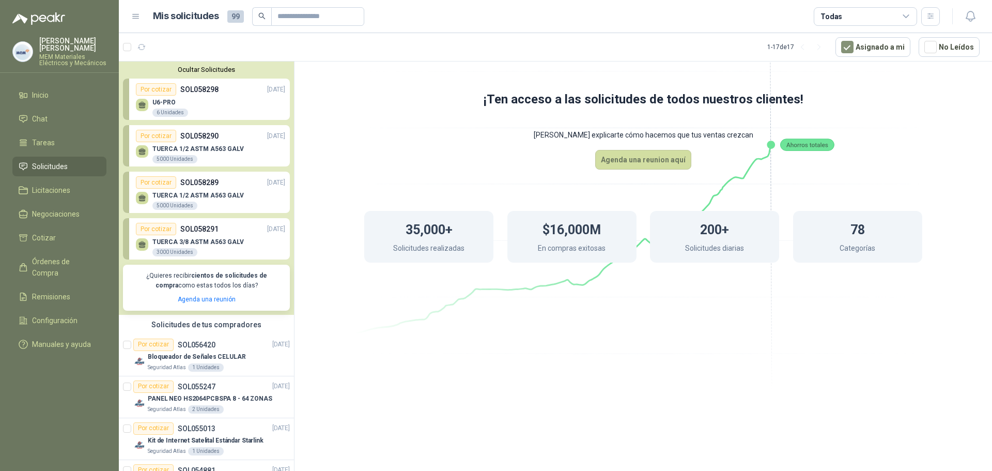
click at [214, 187] on p "SOL058289" at bounding box center [199, 182] width 38 height 11
click at [160, 106] on div "U6-PRO 6 Unidades" at bounding box center [170, 108] width 36 height 19
click at [153, 253] on div "3000 Unidades" at bounding box center [174, 252] width 45 height 8
click at [202, 347] on p "SOL056420" at bounding box center [197, 344] width 38 height 7
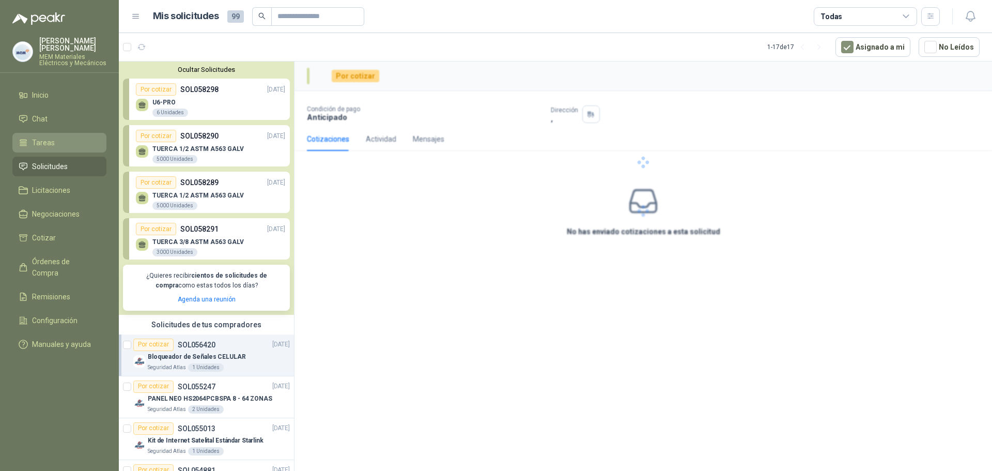
click at [48, 142] on span "Tareas" at bounding box center [43, 142] width 23 height 11
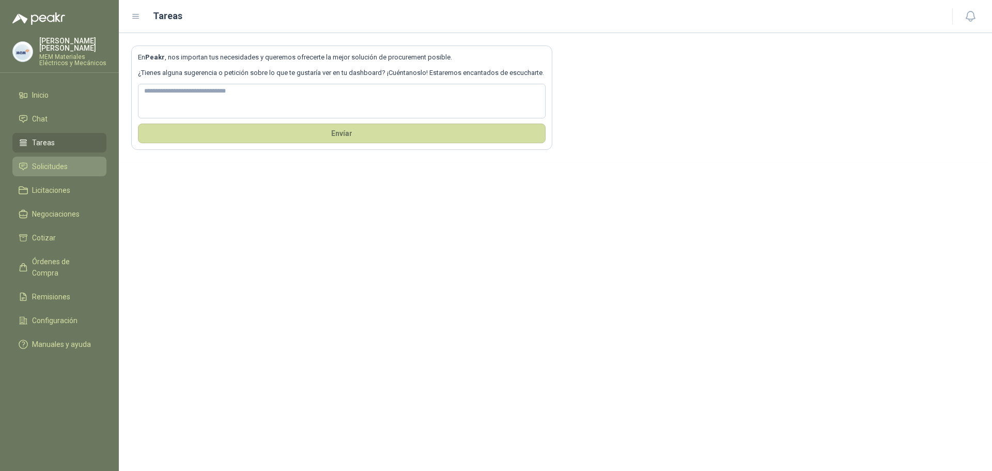
click at [49, 161] on span "Solicitudes" at bounding box center [50, 166] width 36 height 11
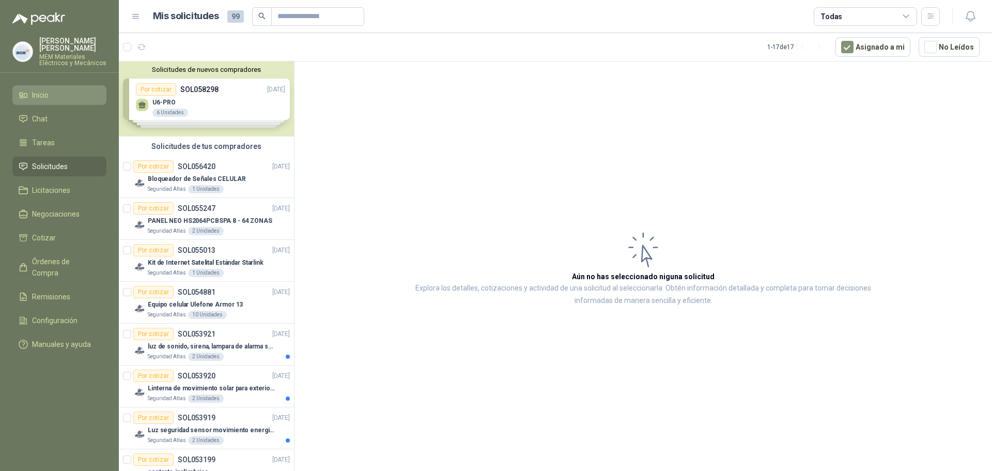
click at [44, 91] on span "Inicio" at bounding box center [40, 94] width 17 height 11
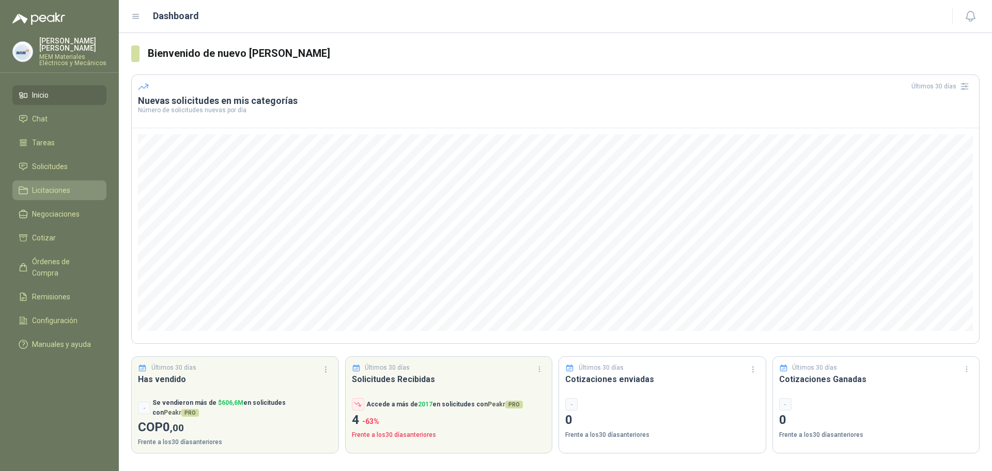
click at [61, 189] on span "Licitaciones" at bounding box center [51, 190] width 38 height 11
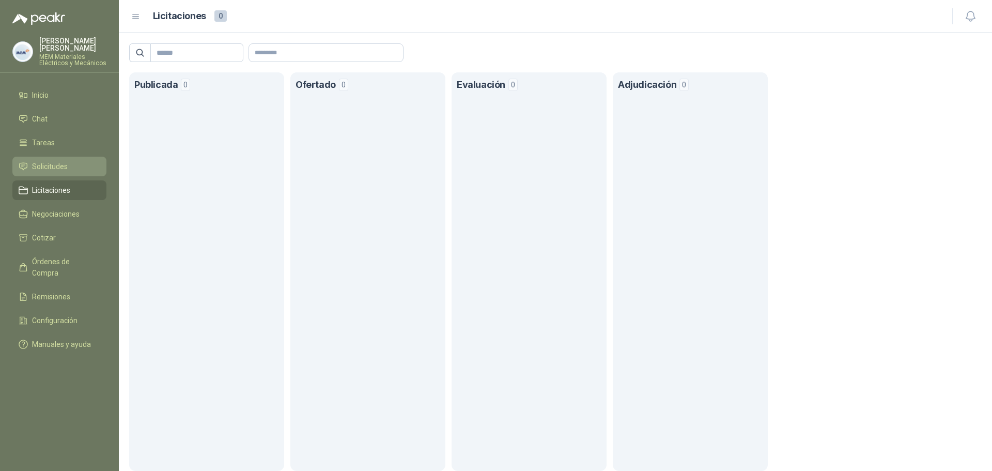
click at [57, 165] on span "Solicitudes" at bounding box center [50, 166] width 36 height 11
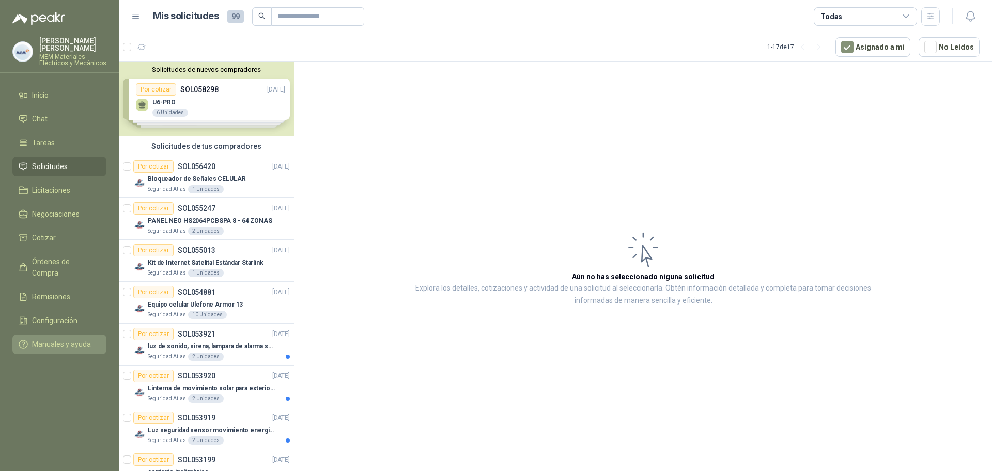
click at [38, 339] on span "Manuales y ayuda" at bounding box center [61, 344] width 59 height 11
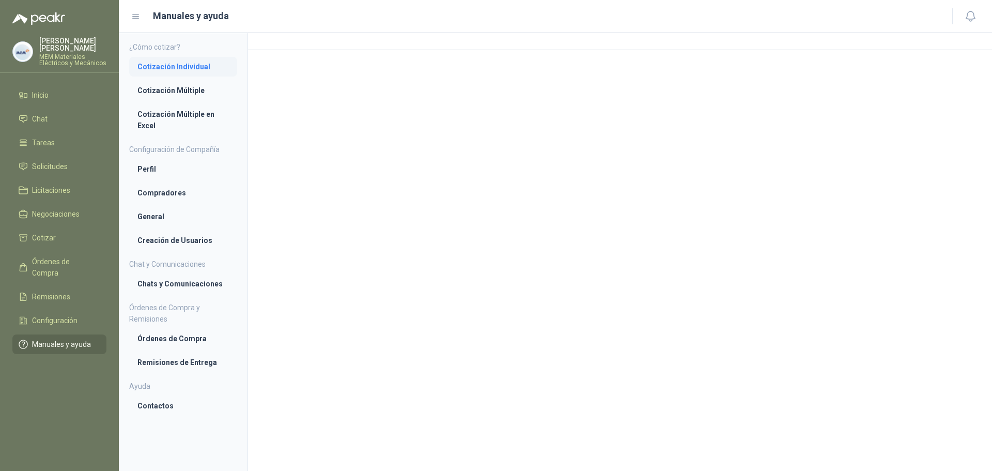
click at [192, 68] on li "Cotización Individual" at bounding box center [182, 66] width 91 height 11
click at [50, 339] on span "Manuales y ayuda" at bounding box center [61, 344] width 59 height 11
click at [161, 66] on li "Cotización Individual" at bounding box center [182, 66] width 91 height 11
click at [42, 165] on span "Solicitudes" at bounding box center [50, 166] width 36 height 11
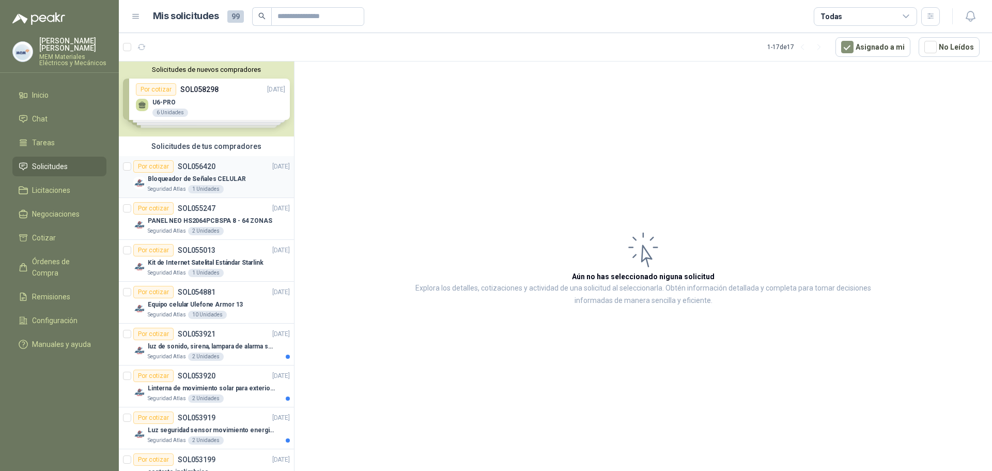
click at [195, 165] on p "SOL056420" at bounding box center [197, 166] width 38 height 7
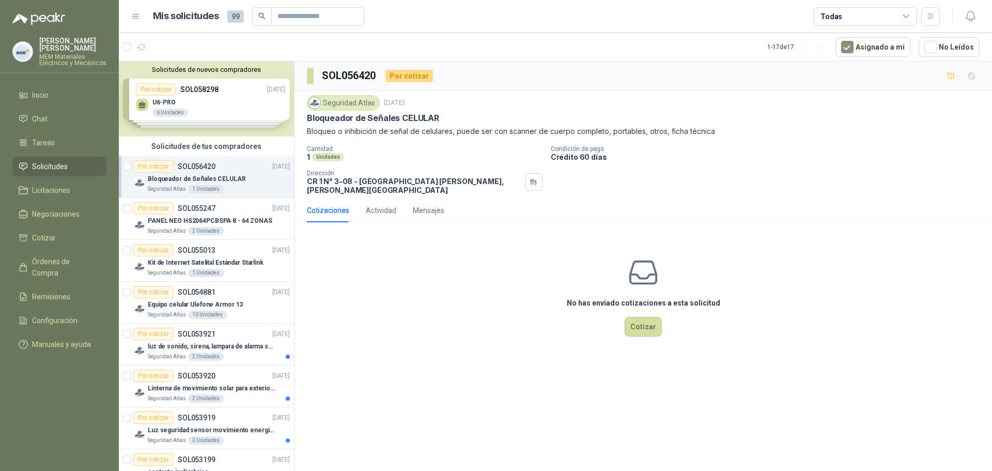
click at [194, 87] on div "Solicitudes de nuevos compradores Por cotizar SOL058298 01/10/25 U6-PRO 6 Unida…" at bounding box center [206, 99] width 175 height 75
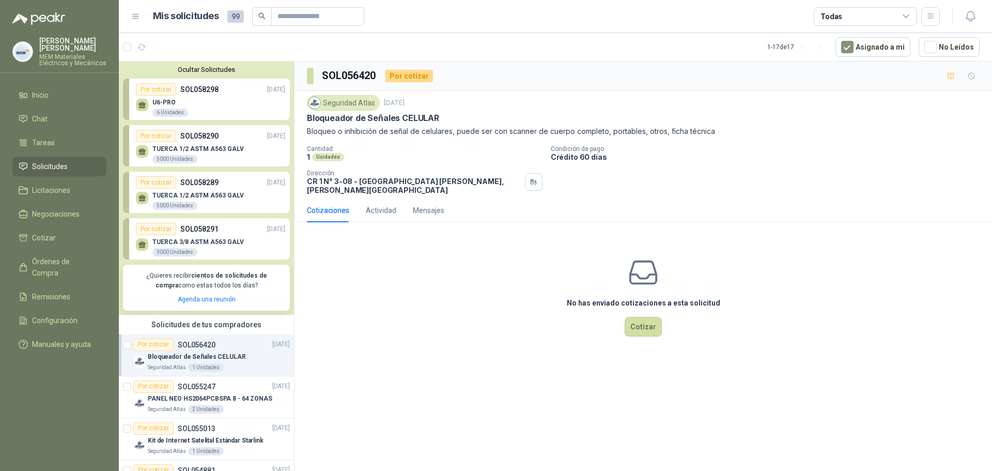
click at [186, 95] on p "SOL058298" at bounding box center [199, 89] width 38 height 11
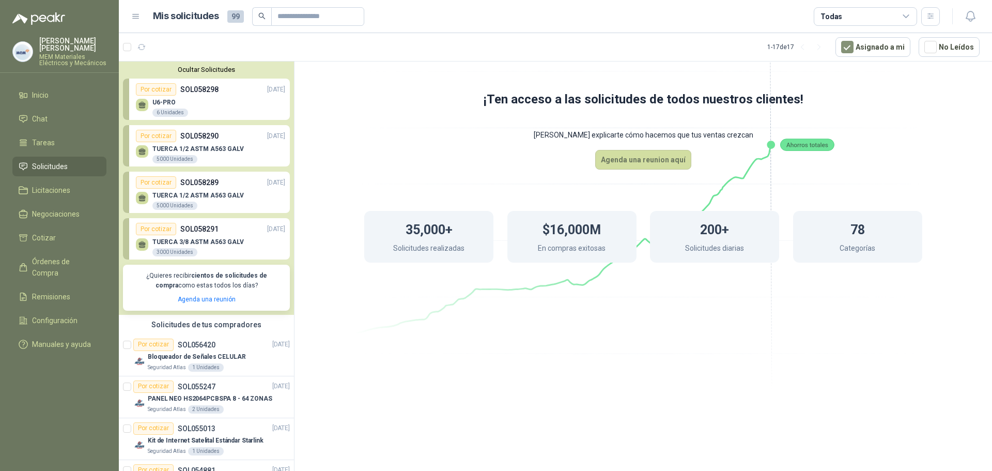
click at [186, 148] on p "TUERCA 1/2 ASTM A563 GALV" at bounding box center [197, 148] width 91 height 7
click at [189, 189] on div "TUERCA 1/2 ASTM A563 GALV 5000 Unidades" at bounding box center [210, 200] width 149 height 22
click at [49, 144] on span "Tareas" at bounding box center [43, 142] width 23 height 11
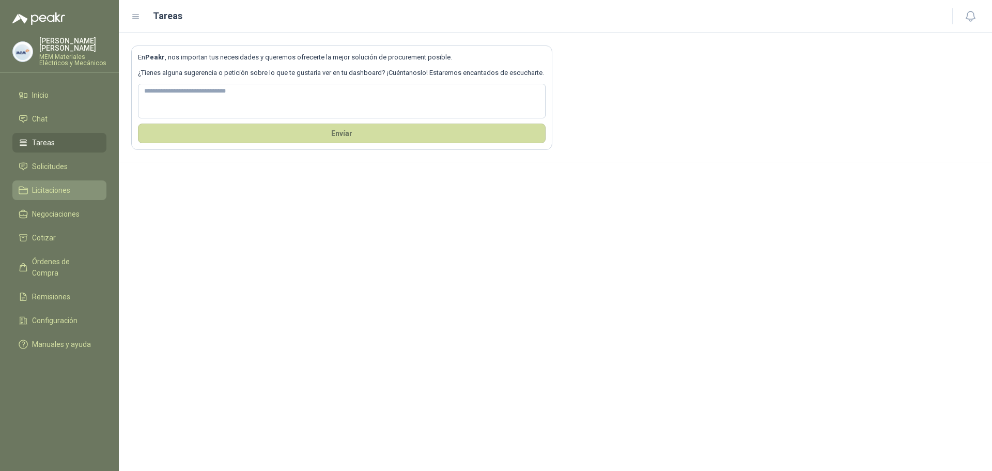
click at [55, 188] on span "Licitaciones" at bounding box center [51, 190] width 38 height 11
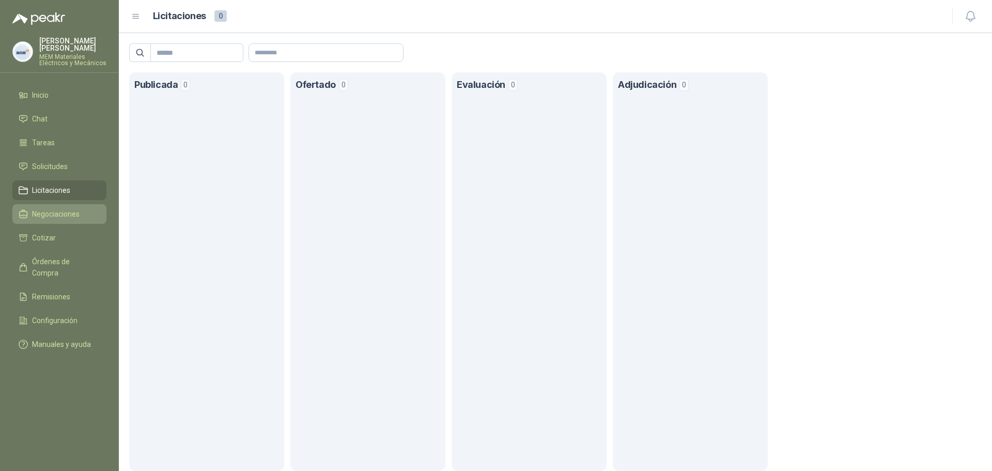
click at [49, 215] on span "Negociaciones" at bounding box center [56, 213] width 48 height 11
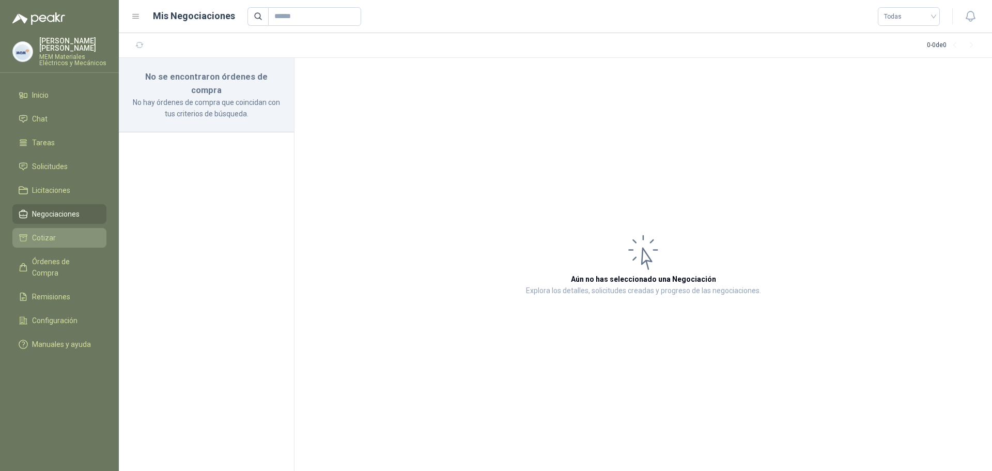
click at [53, 240] on span "Cotizar" at bounding box center [44, 237] width 24 height 11
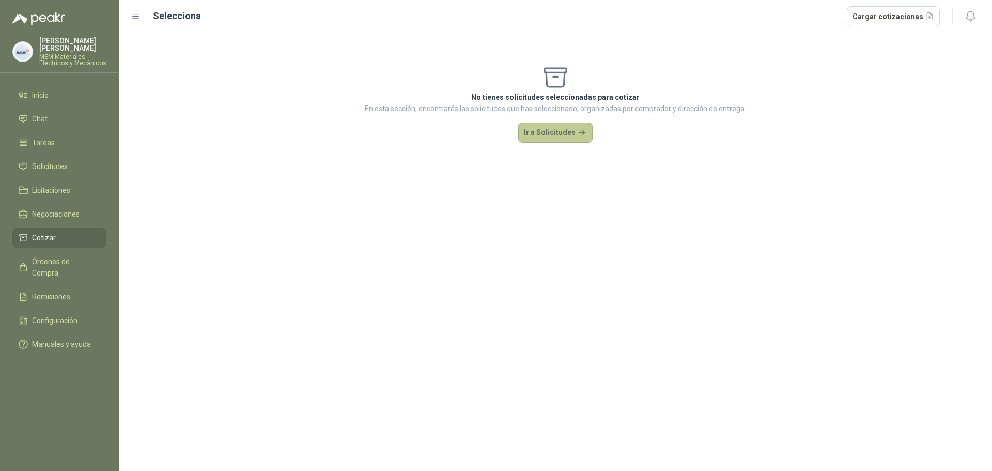
click at [567, 130] on button "Ir a Solicitudes" at bounding box center [555, 132] width 74 height 21
